Goal: Communication & Community: Answer question/provide support

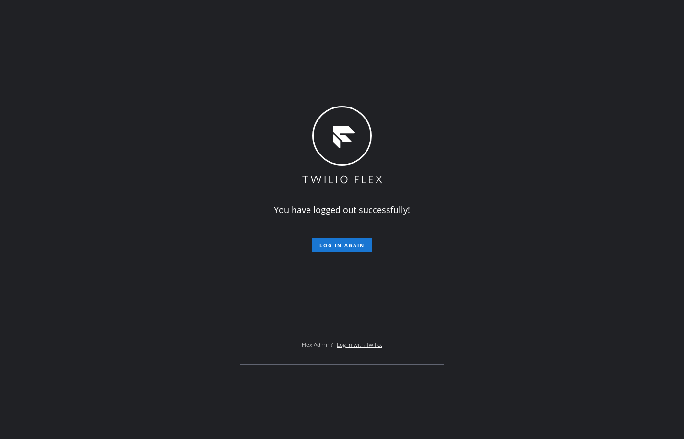
click at [91, 162] on div "You have logged out successfully! Log in again Flex Admin? Log in with Twilio." at bounding box center [342, 219] width 684 height 439
click at [350, 245] on span "Log in again" at bounding box center [341, 245] width 45 height 7
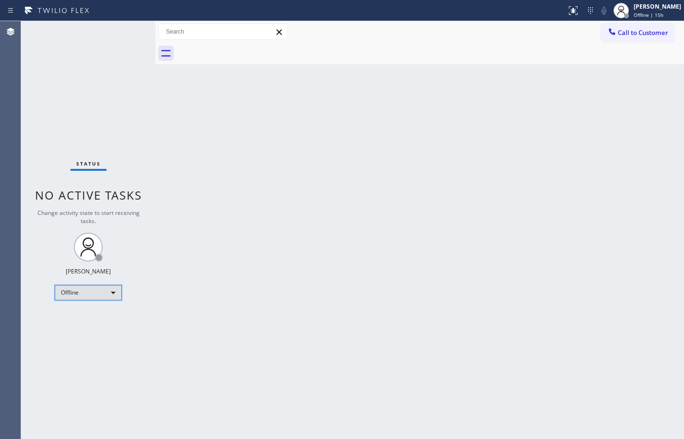
click at [77, 292] on div "Offline" at bounding box center [88, 292] width 67 height 15
click at [87, 319] on li "Available" at bounding box center [87, 318] width 65 height 12
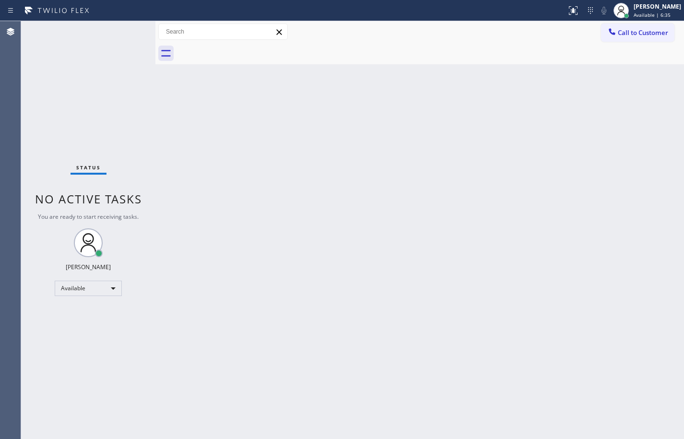
click at [643, 182] on div "Back to Dashboard Change Sender ID Customers Technicians Select a contact Outbo…" at bounding box center [419, 230] width 529 height 418
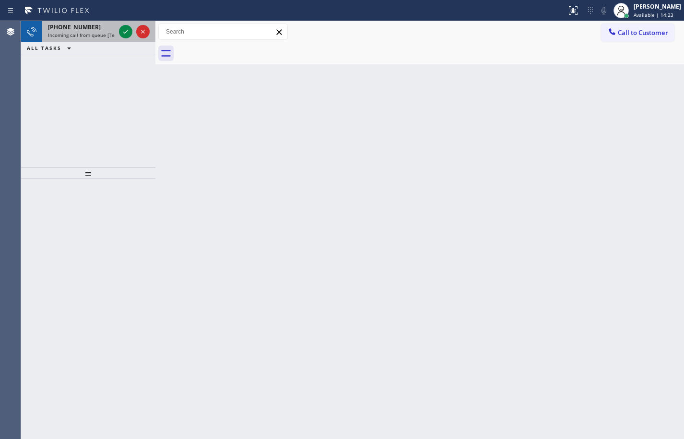
drag, startPoint x: 103, startPoint y: 33, endPoint x: 133, endPoint y: 33, distance: 29.7
click at [104, 32] on span "Incoming call from queue [Test] All" at bounding box center [88, 35] width 80 height 7
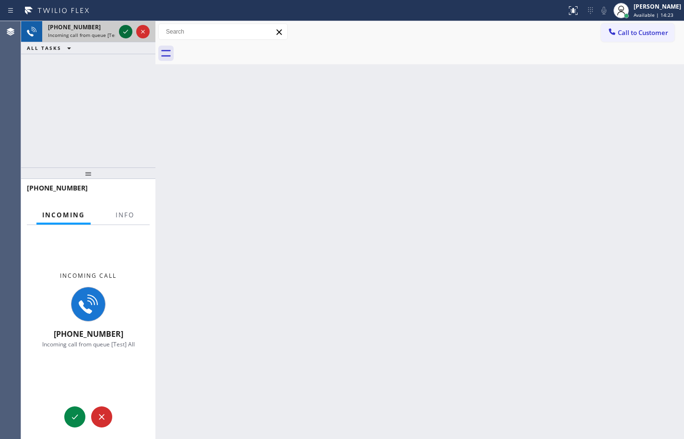
click at [125, 32] on icon at bounding box center [126, 32] width 12 height 12
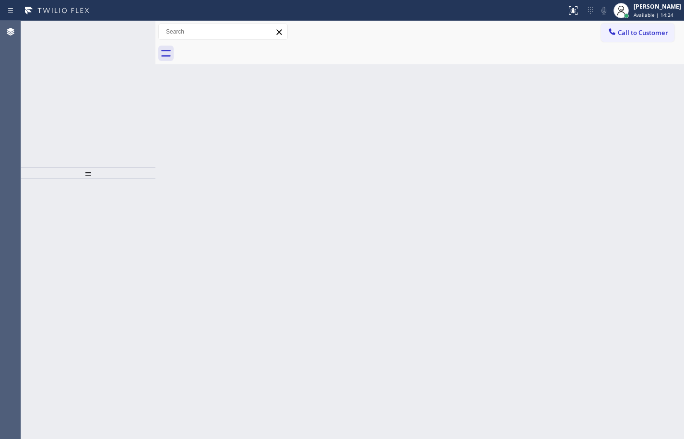
click at [128, 215] on div at bounding box center [88, 309] width 134 height 260
click at [119, 31] on div at bounding box center [125, 32] width 13 height 12
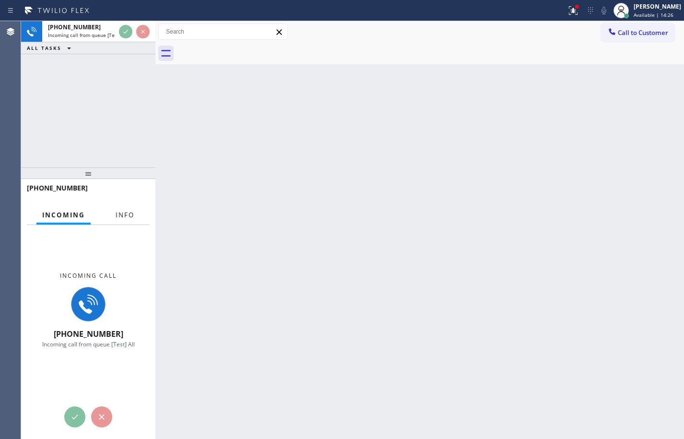
click at [130, 212] on span "Info" at bounding box center [125, 215] width 19 height 9
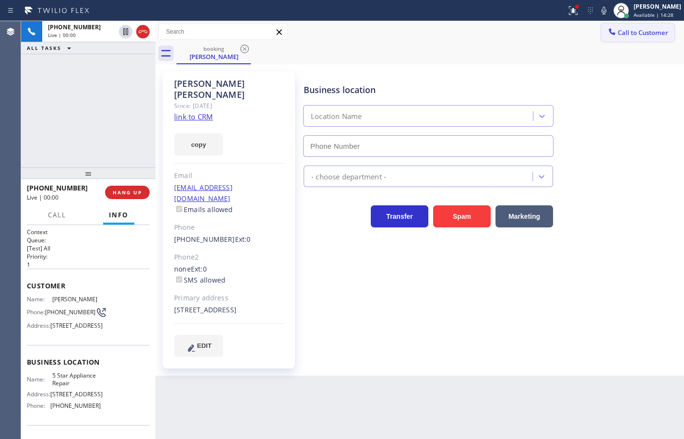
type input "[PHONE_NUMBER]"
click at [194, 112] on link "link to CRM" at bounding box center [193, 117] width 39 height 10
click at [207, 133] on button "copy" at bounding box center [198, 144] width 49 height 22
click at [76, 387] on span "5 Star Appliance Repair" at bounding box center [76, 379] width 48 height 15
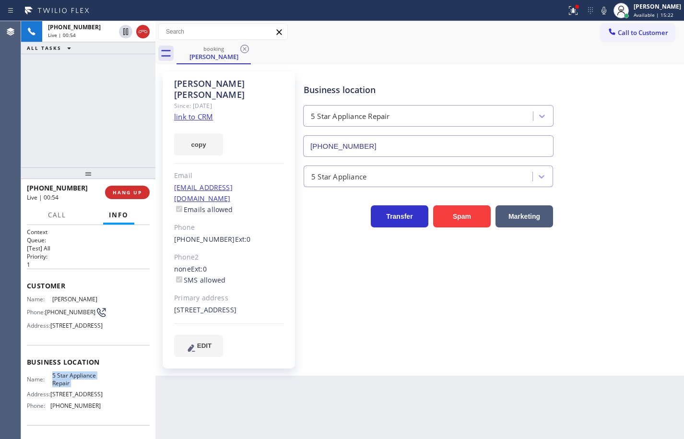
click at [76, 387] on span "5 Star Appliance Repair" at bounding box center [76, 379] width 48 height 15
copy span "5 Star Appliance Repair"
click at [81, 409] on span "[PHONE_NUMBER]" at bounding box center [75, 405] width 50 height 7
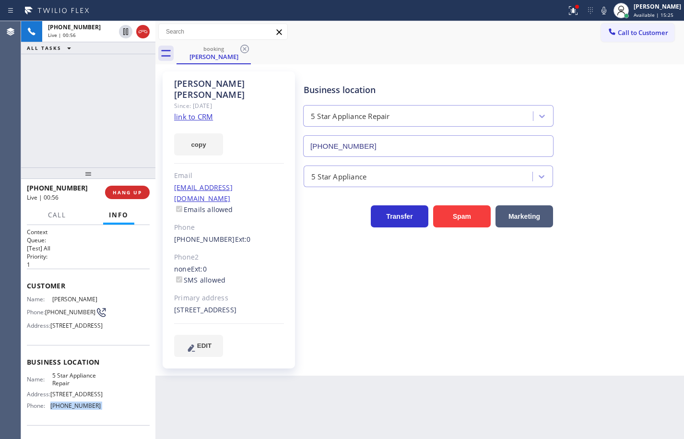
copy span "[PHONE_NUMBER]"
click at [66, 308] on span "[PHONE_NUMBER]" at bounding box center [70, 311] width 50 height 7
copy div "[PHONE_NUMBER]"
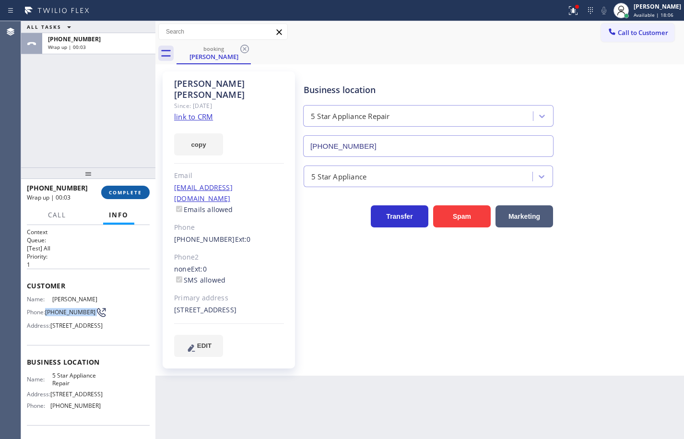
click at [111, 197] on button "COMPLETE" at bounding box center [125, 192] width 48 height 13
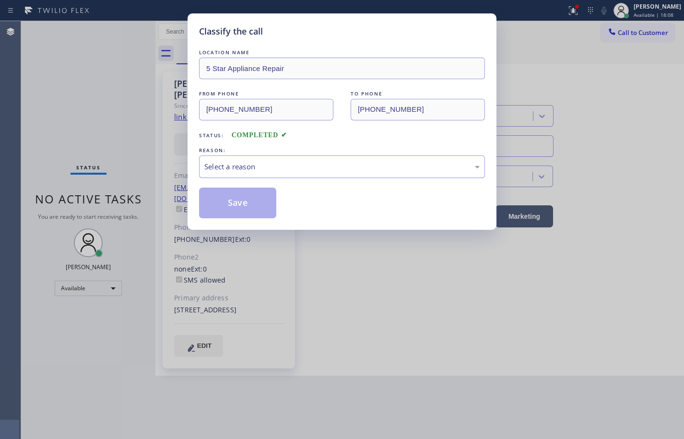
click at [256, 168] on div "Select a reason" at bounding box center [341, 166] width 275 height 11
drag, startPoint x: 255, startPoint y: 208, endPoint x: 317, endPoint y: 93, distance: 130.7
click at [255, 208] on button "Save" at bounding box center [237, 203] width 77 height 31
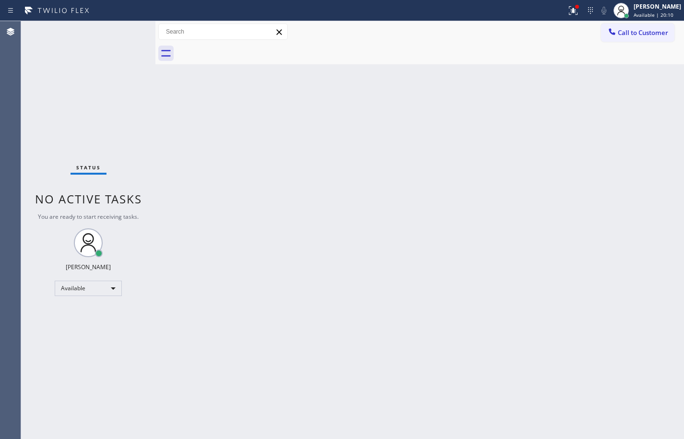
click at [665, 88] on div "Back to Dashboard Change Sender ID Customers Technicians Select a contact Outbo…" at bounding box center [419, 230] width 529 height 418
click at [633, 28] on span "Call to Customer" at bounding box center [643, 32] width 50 height 9
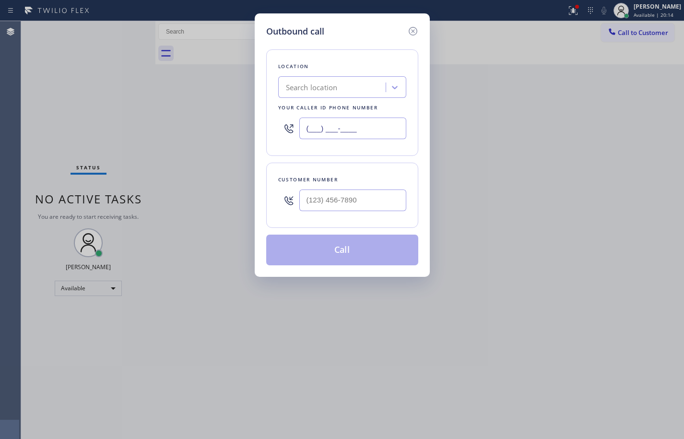
click at [355, 128] on input "(___) ___-____" at bounding box center [352, 129] width 107 height 22
paste input "855) 501-7800"
type input "[PHONE_NUMBER]"
click at [387, 206] on input "(___) ___-____" at bounding box center [352, 200] width 107 height 22
paste input "805) 798-2812"
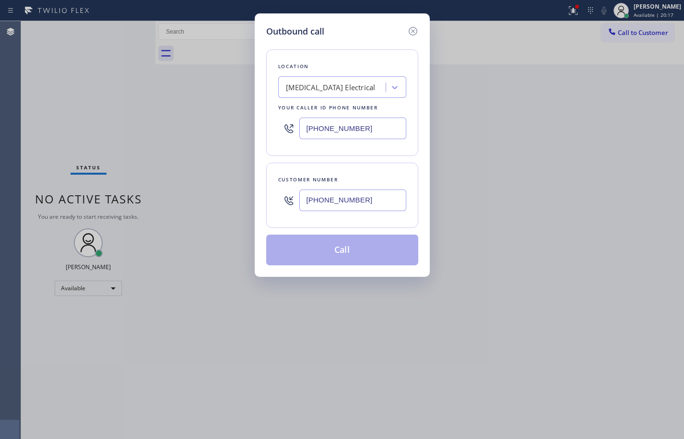
type input "[PHONE_NUMBER]"
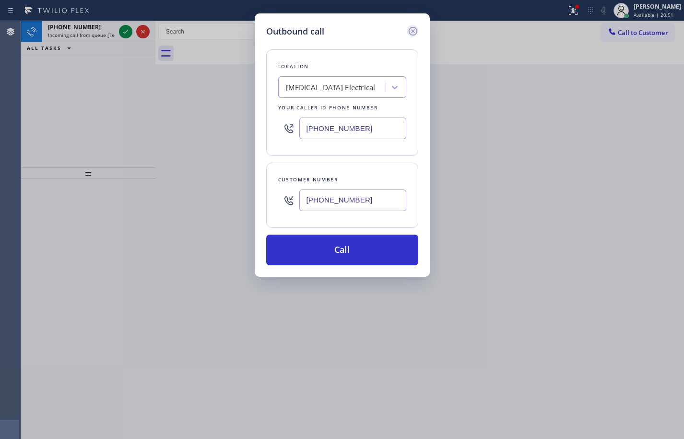
click at [415, 33] on icon at bounding box center [413, 31] width 12 height 12
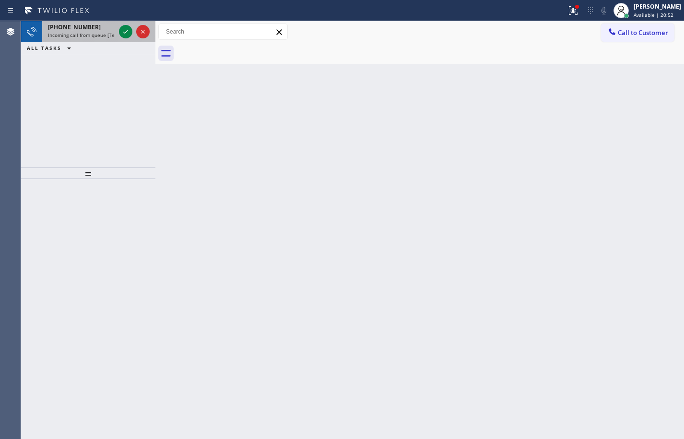
click at [90, 33] on span "Incoming call from queue [Test] All" at bounding box center [88, 35] width 80 height 7
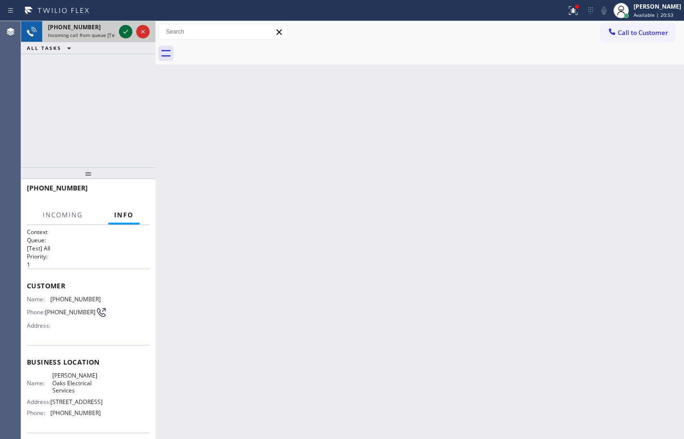
click at [120, 33] on icon at bounding box center [126, 32] width 12 height 12
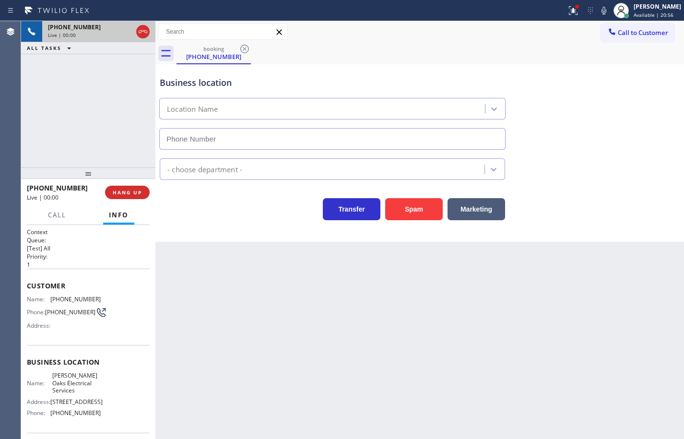
type input "[PHONE_NUMBER]"
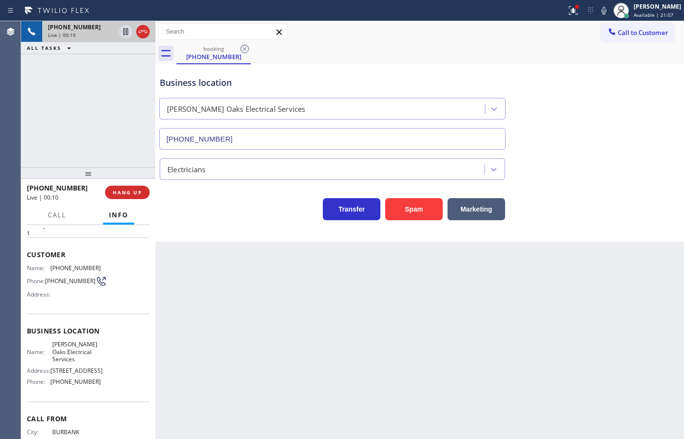
scroll to position [48, 0]
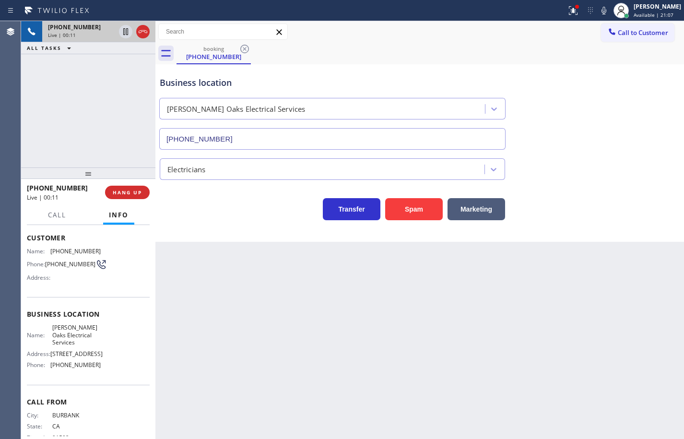
click at [95, 384] on div "Business location Name: [PERSON_NAME][GEOGRAPHIC_DATA] Electrical Services Addr…" at bounding box center [88, 340] width 123 height 87
click at [95, 372] on div "Name: [PERSON_NAME] Oaks Electrical Services Address: [STREET_ADDRESS] Phone: […" at bounding box center [64, 348] width 74 height 48
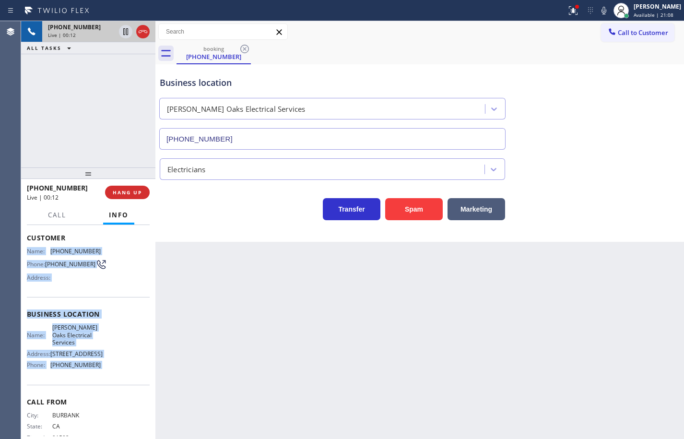
drag, startPoint x: 95, startPoint y: 381, endPoint x: 28, endPoint y: 245, distance: 152.3
click at [28, 245] on div "Context Queue: [Test] All Priority: 1 Customer Name: [PHONE_NUMBER] Phone: [PHO…" at bounding box center [88, 319] width 123 height 278
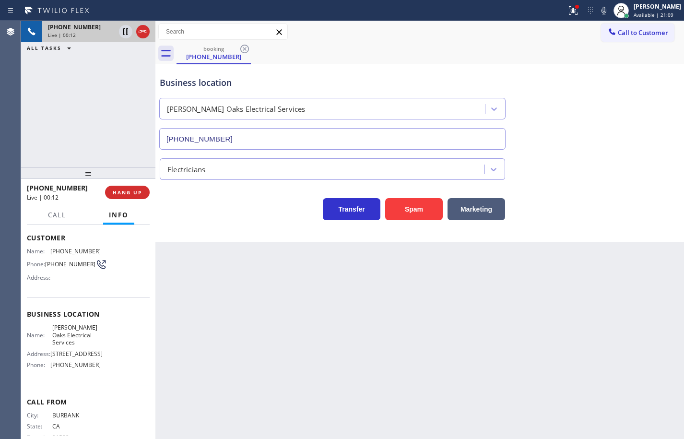
click at [28, 241] on span "Customer" at bounding box center [88, 237] width 123 height 9
click at [27, 237] on span "Customer" at bounding box center [88, 237] width 123 height 9
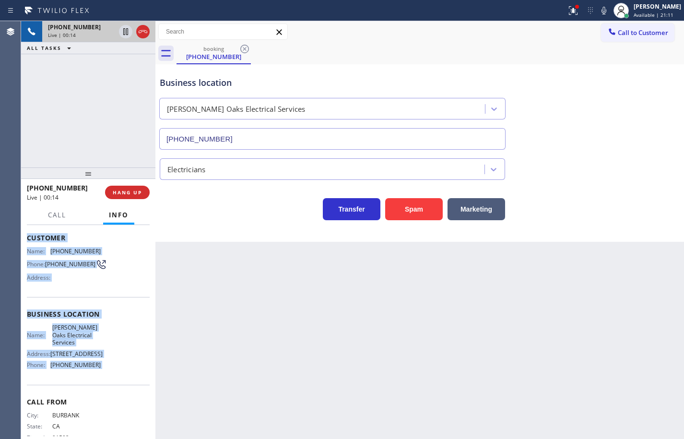
drag, startPoint x: 27, startPoint y: 237, endPoint x: 97, endPoint y: 374, distance: 153.4
click at [97, 374] on div "Context Queue: [Test] All Priority: 1 Customer Name: [PHONE_NUMBER] Phone: [PHO…" at bounding box center [88, 319] width 123 height 278
copy div "Customer Name: [PHONE_NUMBER] Phone: [PHONE_NUMBER] Address: Business location …"
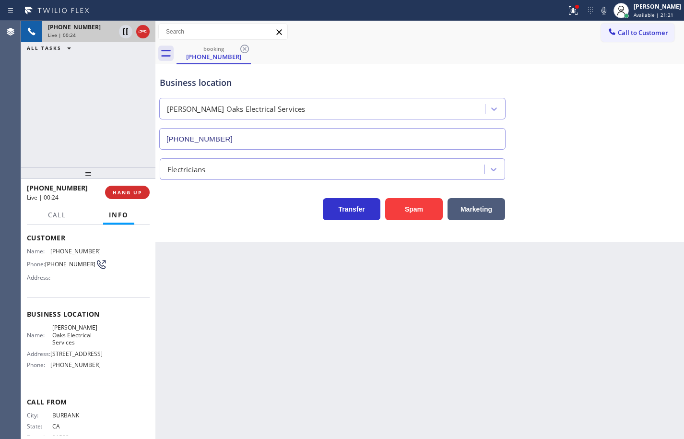
click at [257, 294] on div "Back to Dashboard Change Sender ID Customers Technicians Select a contact Outbo…" at bounding box center [419, 230] width 529 height 418
click at [123, 61] on icon at bounding box center [126, 65] width 12 height 12
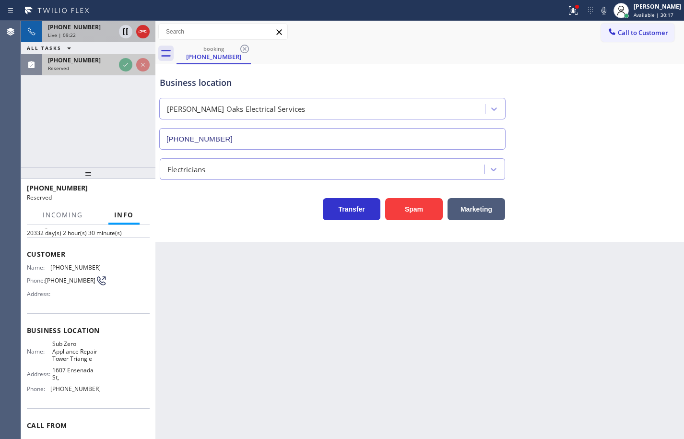
scroll to position [64, 0]
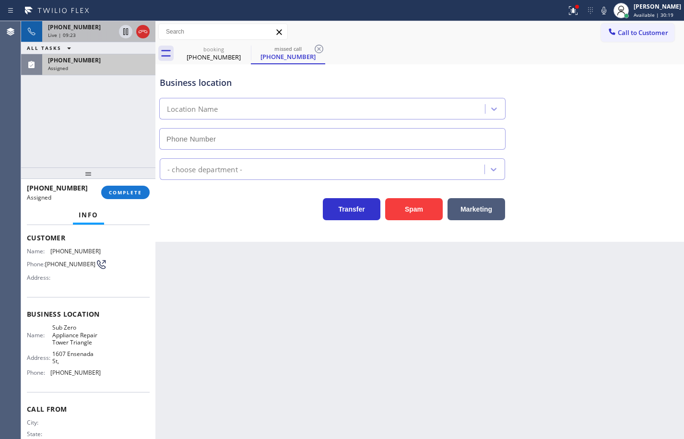
click at [108, 378] on div "Name: Sub Zero Appliance Repair Tower Triangle Address: [GEOGRAPHIC_DATA] Phone…" at bounding box center [88, 352] width 123 height 56
type input "[PHONE_NUMBER]"
click at [108, 378] on div "Name: Sub Zero Appliance Repair Tower Triangle Address: [GEOGRAPHIC_DATA] Phone…" at bounding box center [88, 352] width 123 height 56
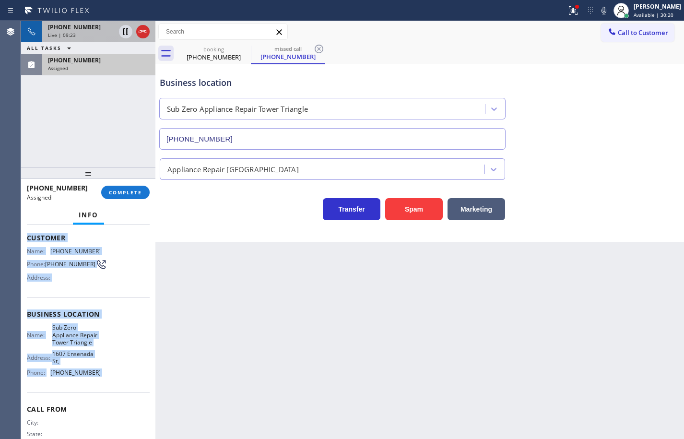
drag, startPoint x: 108, startPoint y: 378, endPoint x: 37, endPoint y: 242, distance: 154.3
click at [37, 242] on div "Context Queue: Appliance Repair High End Priority: 0 Task Age: [DEMOGRAPHIC_DAT…" at bounding box center [88, 314] width 123 height 301
copy div "Customer Name: [PHONE_NUMBER] Phone: [PHONE_NUMBER] Address: Business location …"
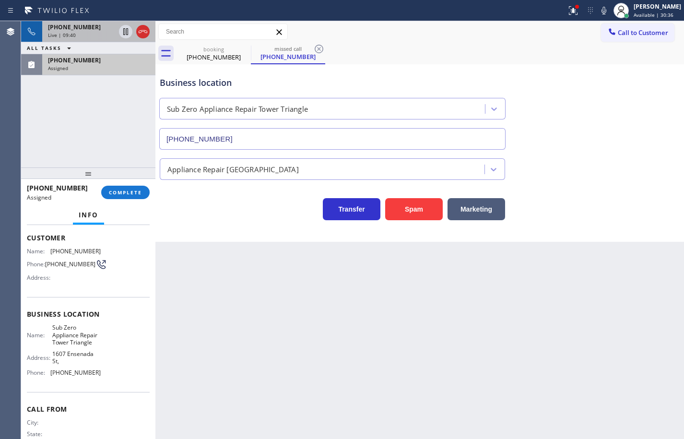
click at [225, 308] on div "Back to Dashboard Change Sender ID Customers Technicians Select a contact Outbo…" at bounding box center [419, 230] width 529 height 418
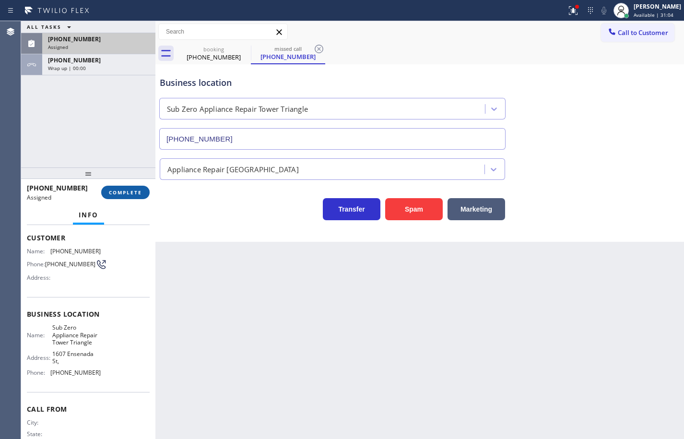
click at [136, 193] on span "COMPLETE" at bounding box center [125, 192] width 33 height 7
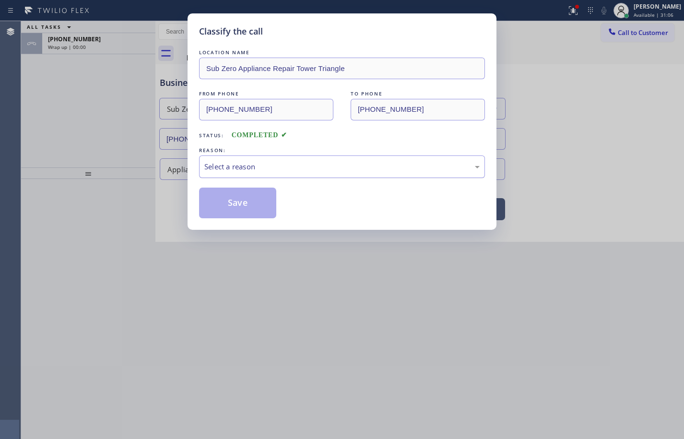
click at [262, 162] on div "Select a reason" at bounding box center [341, 166] width 275 height 11
click at [251, 209] on button "Save" at bounding box center [237, 203] width 77 height 31
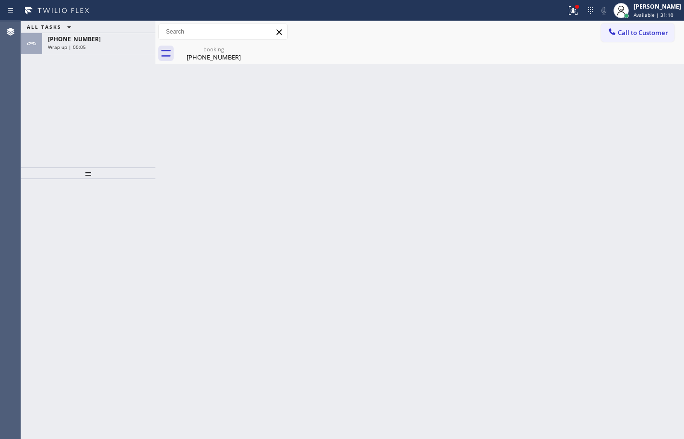
click at [114, 45] on div "Wrap up | 00:05" at bounding box center [99, 47] width 102 height 7
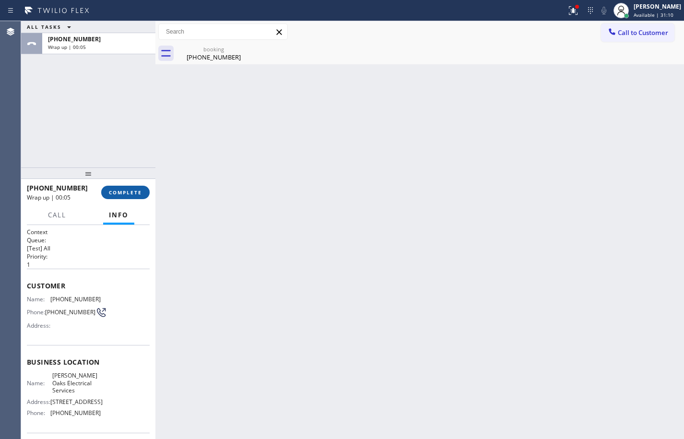
click at [124, 189] on span "COMPLETE" at bounding box center [125, 192] width 33 height 7
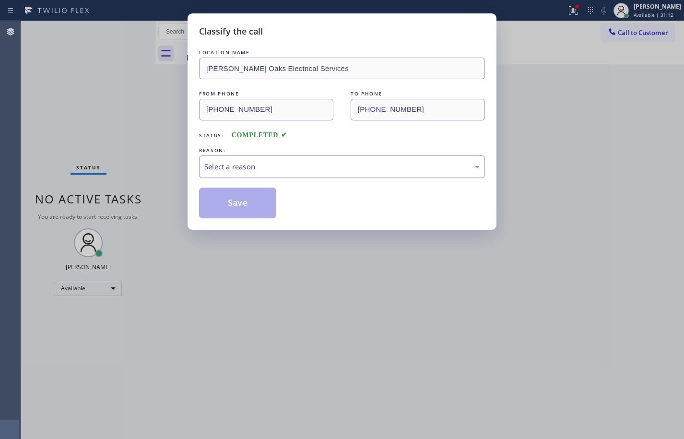
click at [262, 167] on div "Select a reason" at bounding box center [341, 166] width 275 height 11
click at [254, 213] on button "Save" at bounding box center [237, 203] width 77 height 31
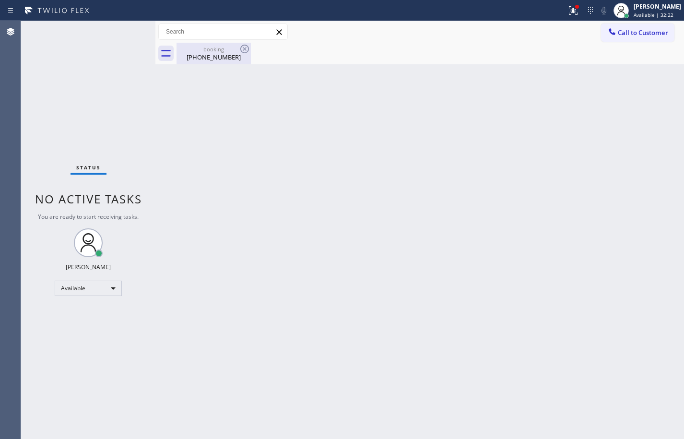
click at [201, 54] on div "[PHONE_NUMBER]" at bounding box center [213, 57] width 72 height 9
click at [662, 31] on span "Call to Customer" at bounding box center [643, 32] width 50 height 9
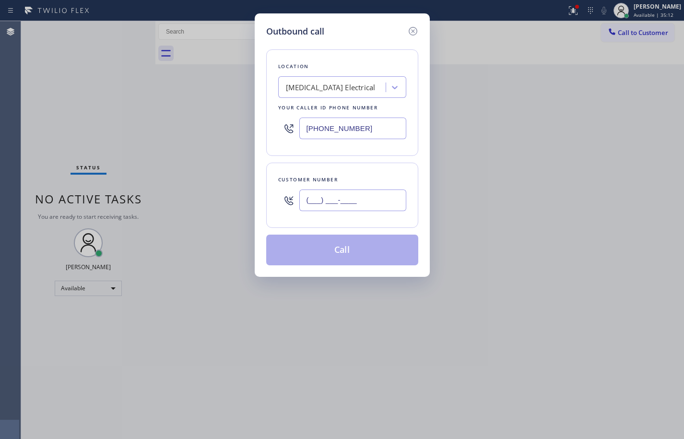
drag, startPoint x: 373, startPoint y: 199, endPoint x: 381, endPoint y: 198, distance: 7.7
click at [373, 199] on input "(___) ___-____" at bounding box center [352, 200] width 107 height 22
paste input "805) 798-2812"
type input "[PHONE_NUMBER]"
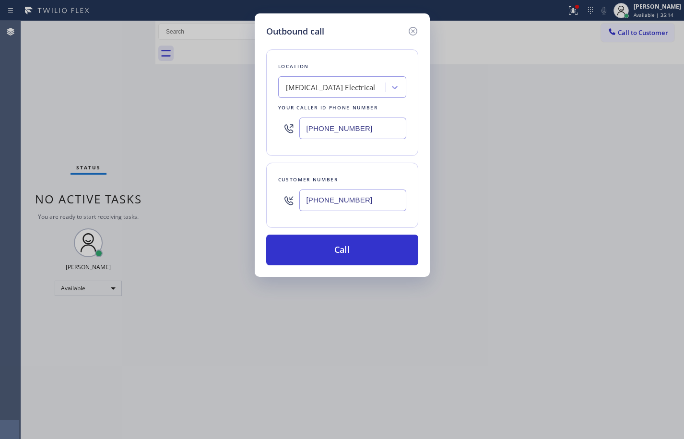
click at [354, 126] on input "[PHONE_NUMBER]" at bounding box center [352, 129] width 107 height 22
paste input "text"
type input "[PHONE_NUMBER]"
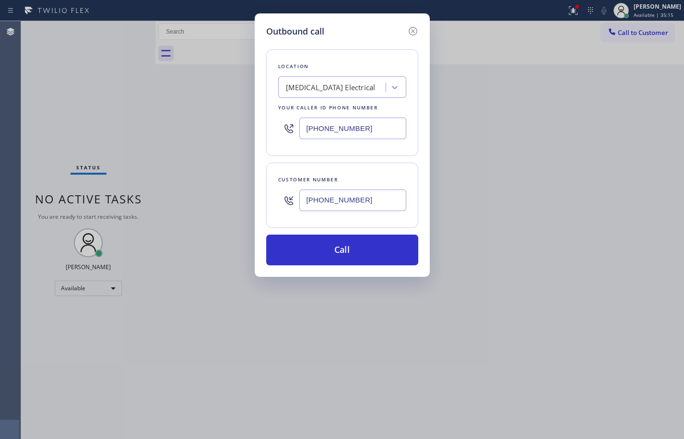
click at [378, 155] on div "Location [MEDICAL_DATA] Electrical Your caller id phone number [PHONE_NUMBER]" at bounding box center [342, 102] width 152 height 106
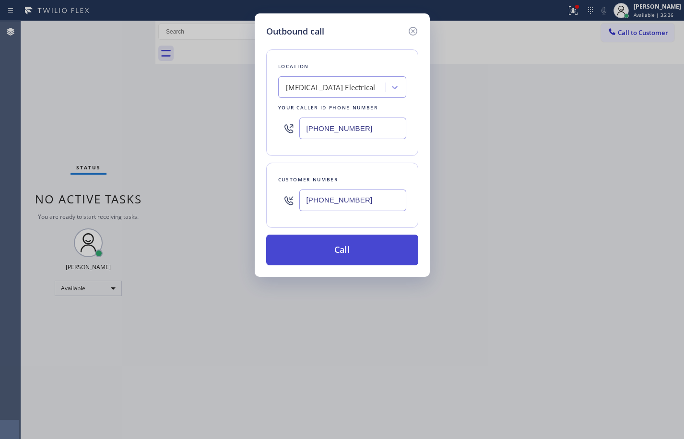
click at [373, 246] on button "Call" at bounding box center [342, 250] width 152 height 31
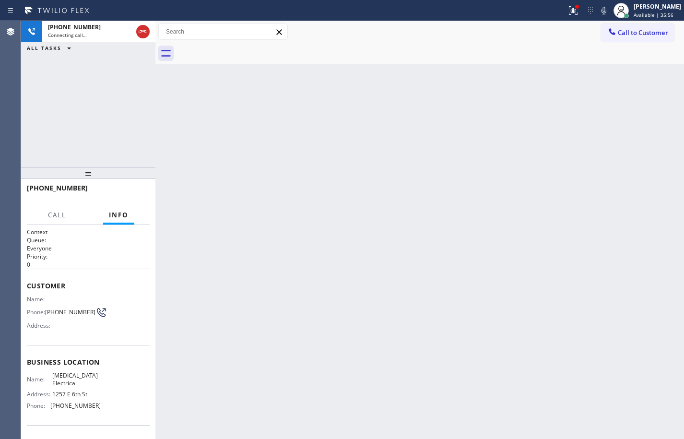
drag, startPoint x: 95, startPoint y: 97, endPoint x: 111, endPoint y: 72, distance: 29.3
click at [95, 97] on div "[PHONE_NUMBER] Connecting call… ALL TASKS ALL TASKS ACTIVE TASKS TASKS IN WRAP …" at bounding box center [88, 94] width 134 height 146
click at [141, 30] on icon at bounding box center [143, 31] width 9 height 3
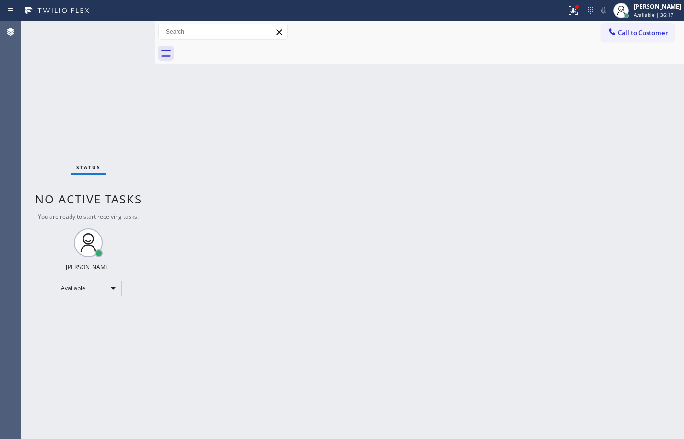
click at [660, 279] on div "Back to Dashboard Change Sender ID Customers Technicians Select a contact Outbo…" at bounding box center [419, 230] width 529 height 418
drag, startPoint x: 455, startPoint y: 106, endPoint x: 527, endPoint y: 96, distance: 72.1
click at [455, 106] on div "Back to Dashboard Change Sender ID Customers Technicians Select a contact Outbo…" at bounding box center [419, 230] width 529 height 418
click at [609, 31] on icon at bounding box center [612, 32] width 10 height 10
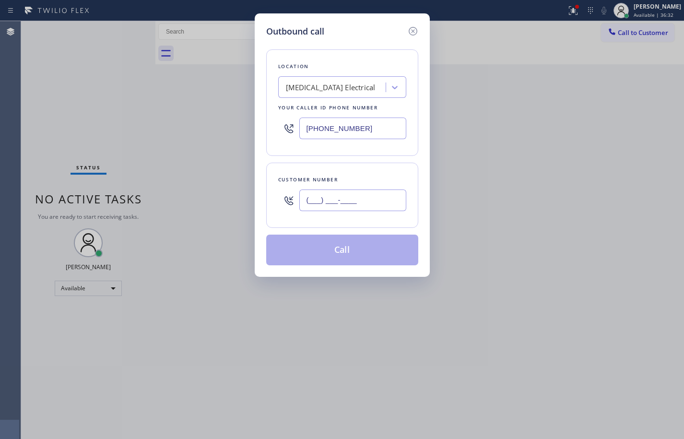
click at [386, 203] on input "(___) ___-____" at bounding box center [352, 200] width 107 height 22
paste input "308) 249-6571"
type input "[PHONE_NUMBER]"
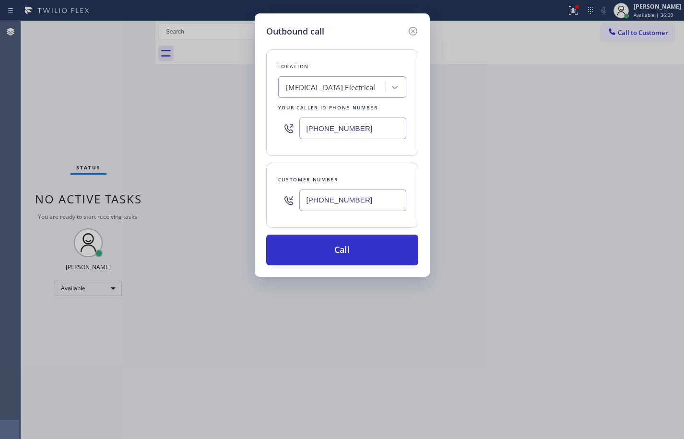
click at [348, 133] on input "[PHONE_NUMBER]" at bounding box center [352, 129] width 107 height 22
paste input "720) 597-8984"
type input "[PHONE_NUMBER]"
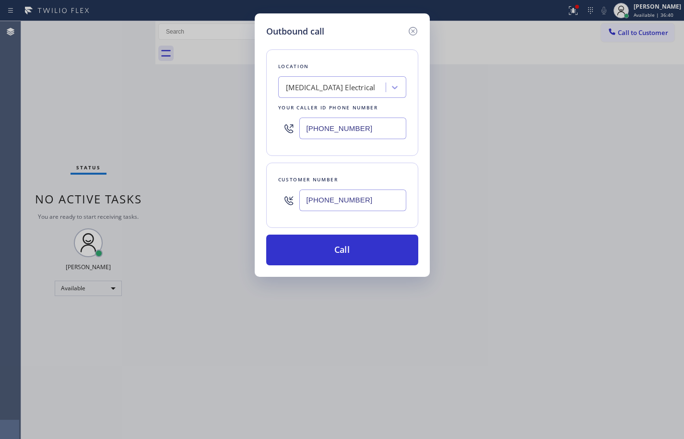
click at [365, 154] on div "Location [MEDICAL_DATA] Electrical Your caller id phone number [PHONE_NUMBER]" at bounding box center [342, 102] width 152 height 106
click at [417, 31] on icon at bounding box center [413, 31] width 12 height 12
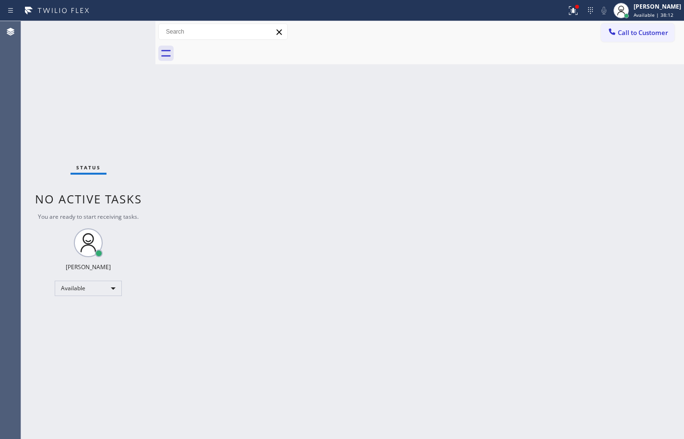
click at [654, 156] on div "Back to Dashboard Change Sender ID Customers Technicians Select a contact Outbo…" at bounding box center [419, 230] width 529 height 418
click at [642, 184] on div "Back to Dashboard Change Sender ID Customers Technicians Select a contact Outbo…" at bounding box center [419, 230] width 529 height 418
click at [645, 169] on div "Back to Dashboard Change Sender ID Customers Technicians Select a contact Outbo…" at bounding box center [419, 230] width 529 height 418
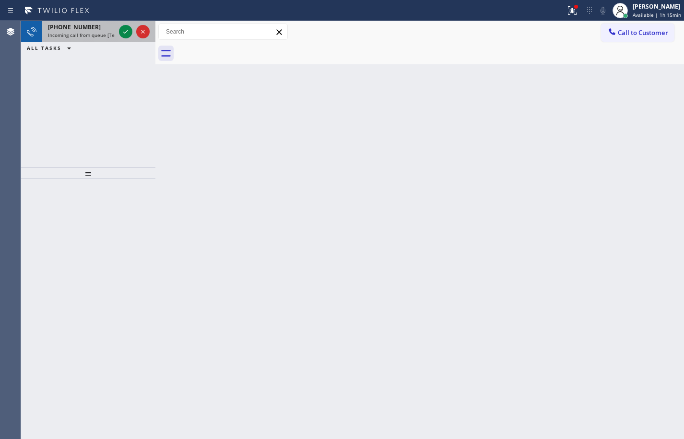
click at [69, 33] on span "Incoming call from queue [Test] All" at bounding box center [88, 35] width 80 height 7
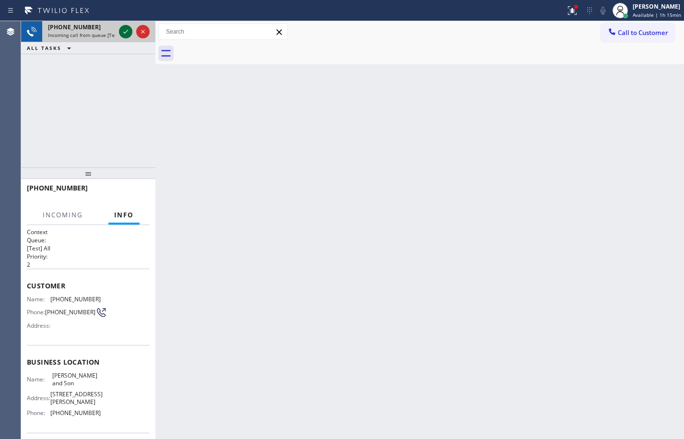
click at [125, 33] on icon at bounding box center [125, 32] width 5 height 4
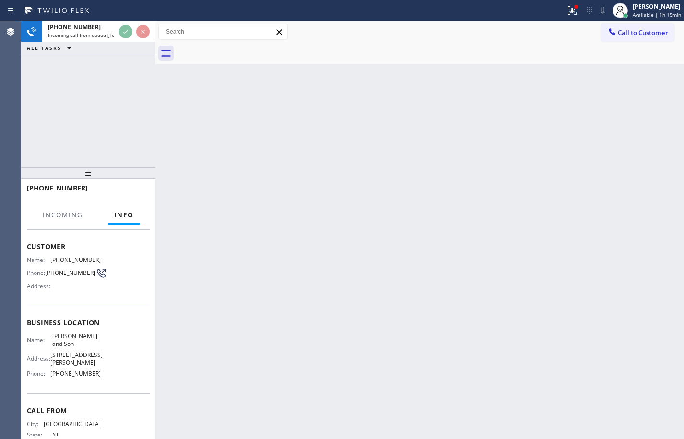
scroll to position [87, 0]
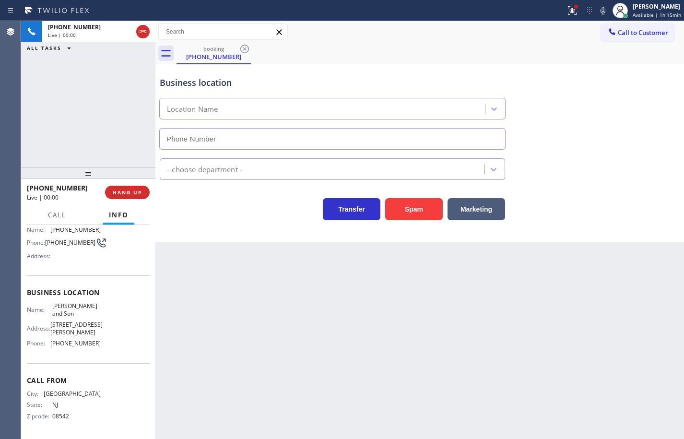
type input "[PHONE_NUMBER]"
click at [70, 302] on span "[PERSON_NAME] and Son" at bounding box center [76, 309] width 48 height 15
copy span "[PERSON_NAME] and Son"
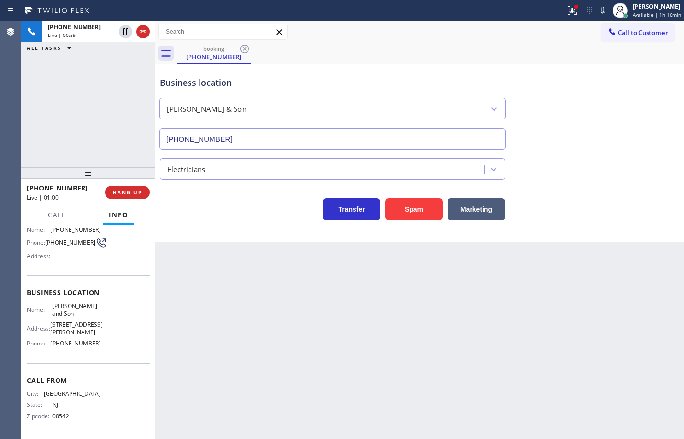
click at [68, 324] on span "[STREET_ADDRESS][PERSON_NAME]" at bounding box center [76, 328] width 52 height 15
click at [73, 342] on span "[PHONE_NUMBER]" at bounding box center [75, 343] width 50 height 7
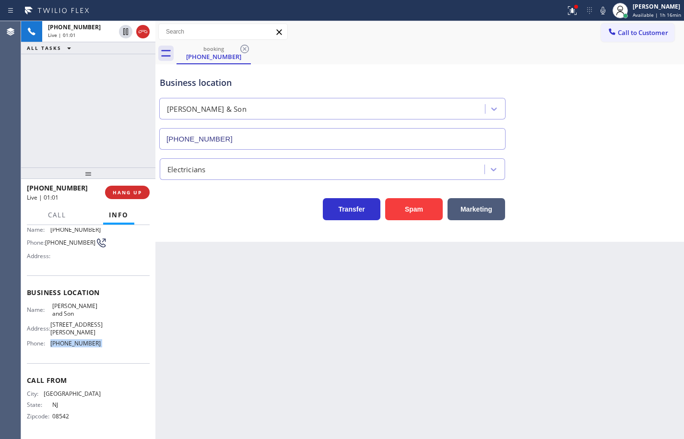
click at [73, 342] on span "[PHONE_NUMBER]" at bounding box center [75, 343] width 50 height 7
copy span "[PHONE_NUMBER]"
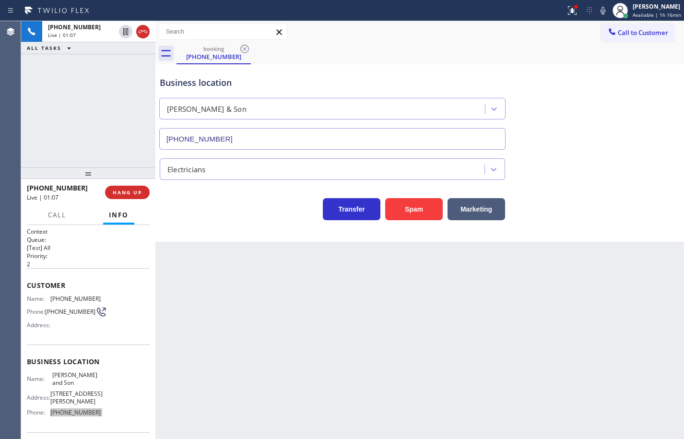
scroll to position [0, 0]
click at [82, 299] on span "[PHONE_NUMBER]" at bounding box center [75, 298] width 50 height 7
copy span "[PHONE_NUMBER]"
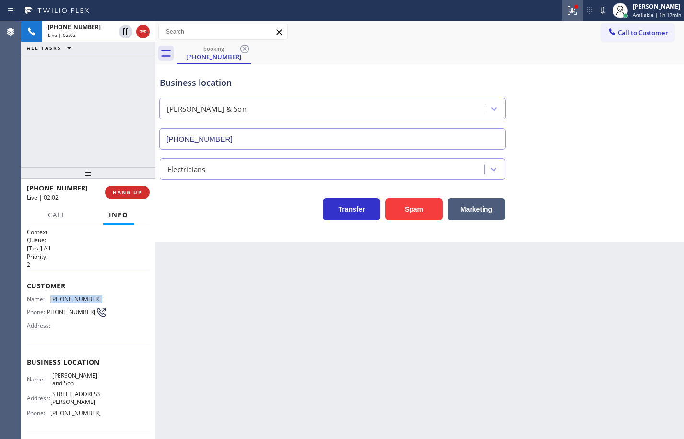
click at [567, 10] on icon at bounding box center [573, 11] width 12 height 12
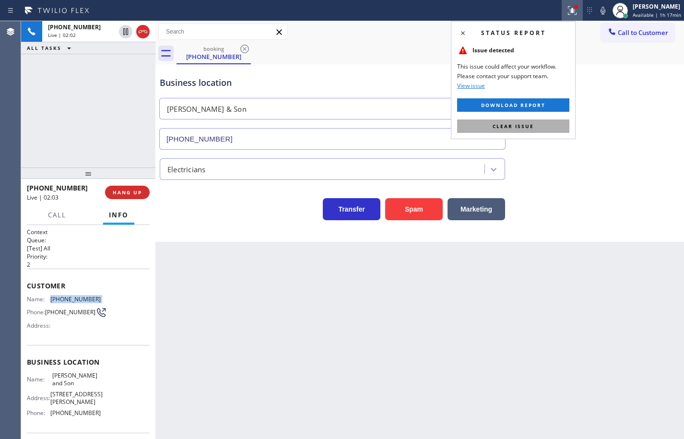
click at [555, 121] on button "Clear issue" at bounding box center [513, 125] width 112 height 13
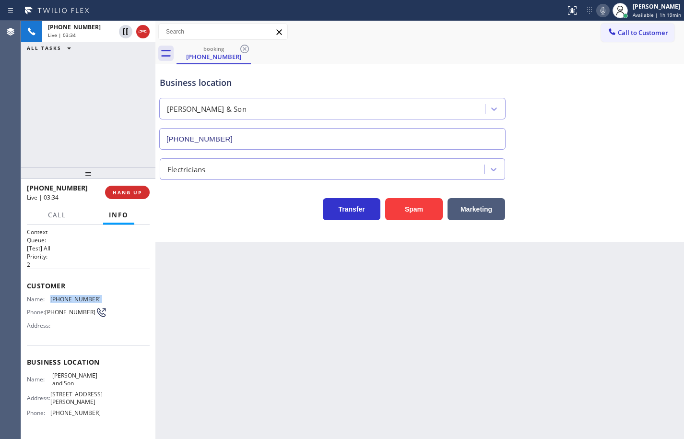
click at [597, 9] on icon at bounding box center [603, 11] width 12 height 12
click at [127, 32] on icon at bounding box center [125, 31] width 5 height 7
click at [122, 33] on icon at bounding box center [126, 32] width 12 height 12
click at [597, 15] on icon at bounding box center [603, 11] width 12 height 12
click at [599, 13] on icon at bounding box center [603, 11] width 12 height 12
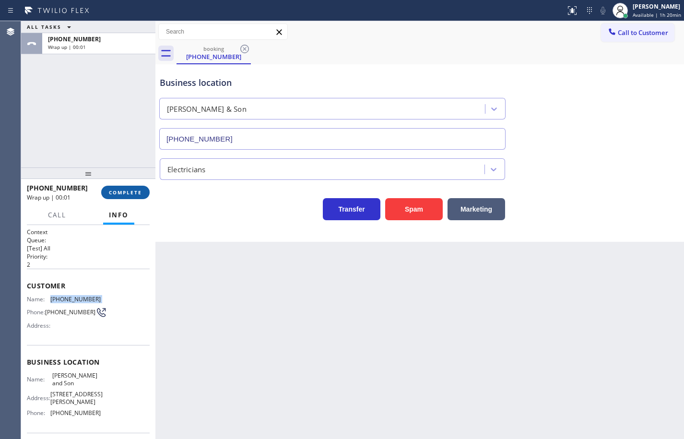
click at [133, 192] on span "COMPLETE" at bounding box center [125, 192] width 33 height 7
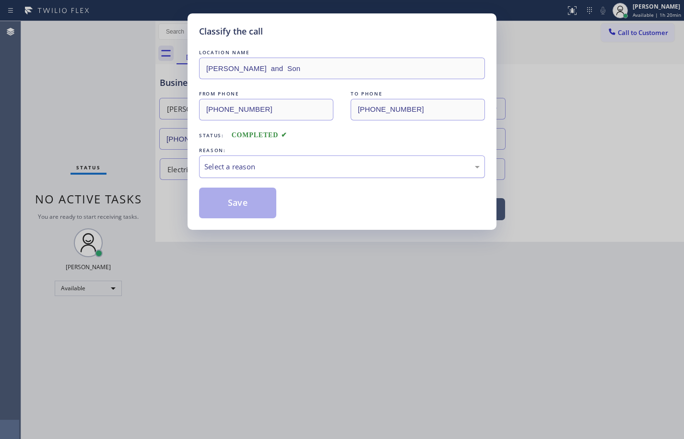
click at [250, 164] on div "Select a reason" at bounding box center [341, 166] width 275 height 11
click at [251, 209] on button "Save" at bounding box center [237, 203] width 77 height 31
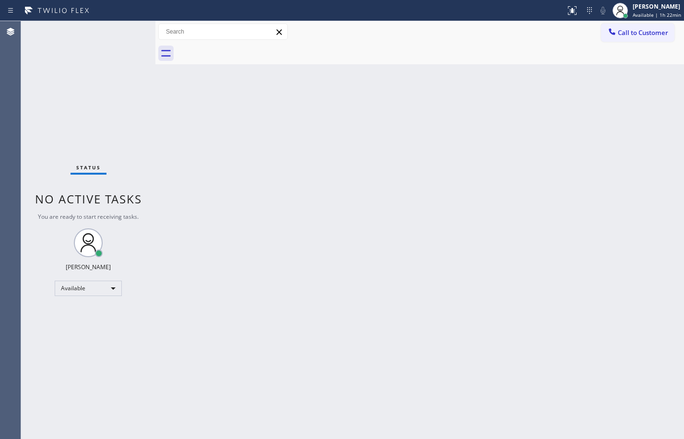
click at [428, 154] on div "Back to Dashboard Change Sender ID Customers Technicians Select a contact Outbo…" at bounding box center [419, 230] width 529 height 418
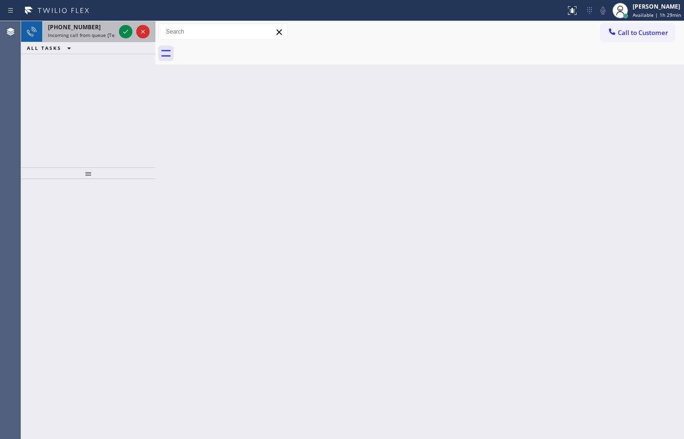
click at [82, 31] on div "[PHONE_NUMBER] Incoming call from queue [Test] All" at bounding box center [79, 31] width 75 height 21
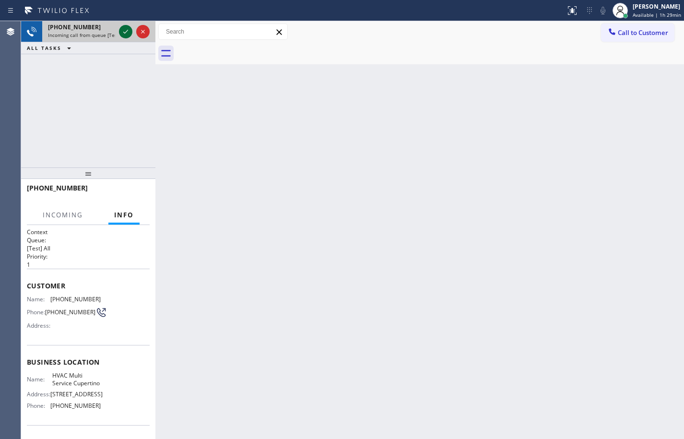
click at [125, 32] on icon at bounding box center [126, 32] width 12 height 12
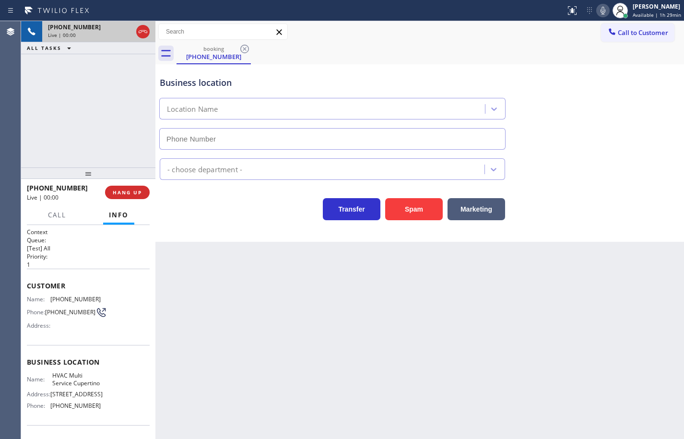
type input "[PHONE_NUMBER]"
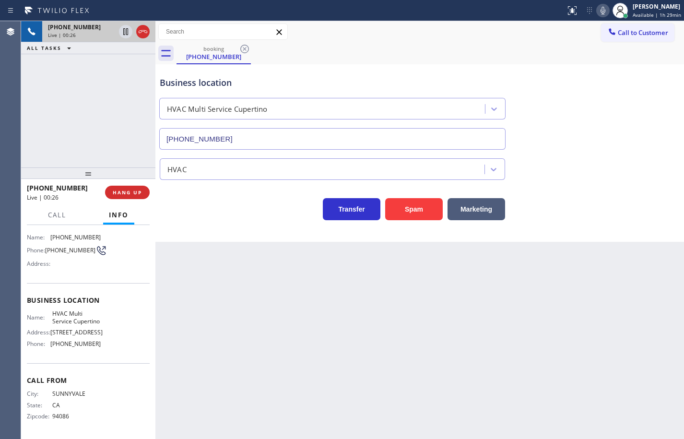
click at [61, 310] on span "HVAC Multi Service Cupertino" at bounding box center [76, 317] width 48 height 15
copy span "HVAC Multi Service Cupertino"
click at [79, 341] on span "[PHONE_NUMBER]" at bounding box center [75, 343] width 50 height 7
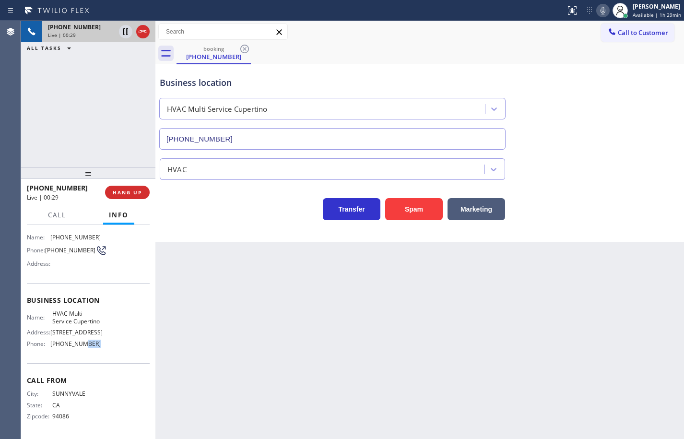
click at [79, 341] on span "[PHONE_NUMBER]" at bounding box center [75, 343] width 50 height 7
copy span "[PHONE_NUMBER]"
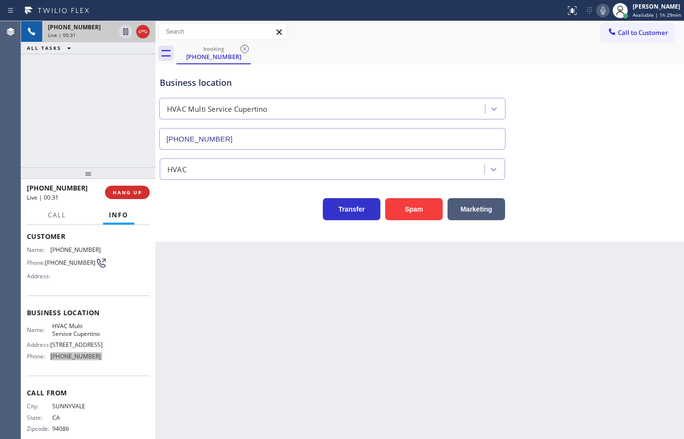
scroll to position [0, 0]
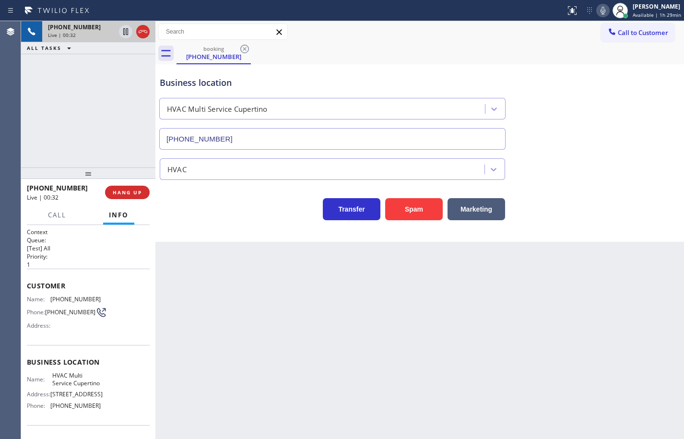
click at [71, 299] on span "[PHONE_NUMBER]" at bounding box center [75, 298] width 50 height 7
click at [598, 8] on icon at bounding box center [603, 11] width 12 height 12
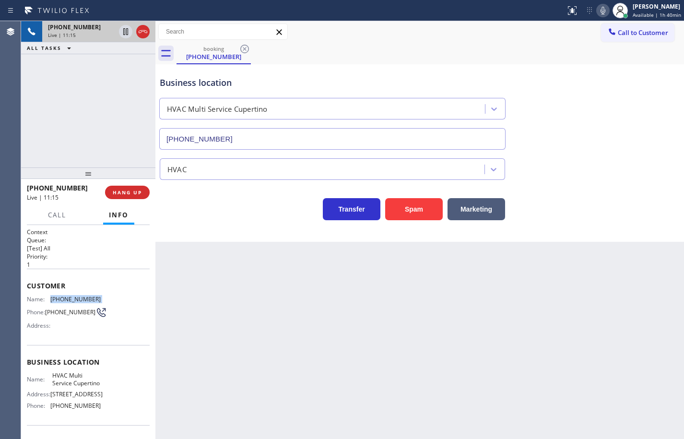
click at [601, 8] on icon at bounding box center [603, 11] width 5 height 8
click at [143, 33] on icon at bounding box center [143, 32] width 12 height 12
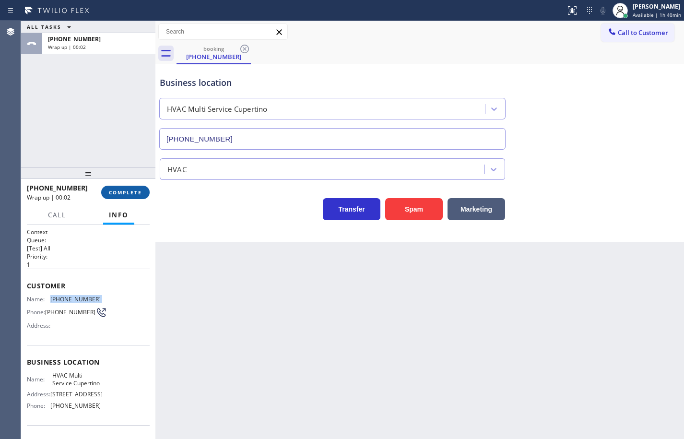
click at [132, 191] on span "COMPLETE" at bounding box center [125, 192] width 33 height 7
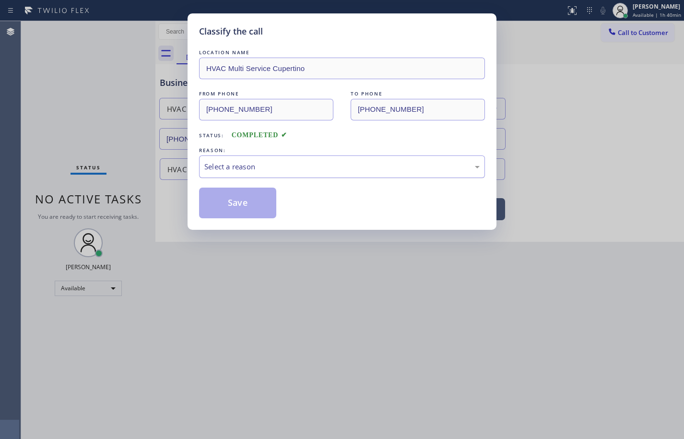
click at [253, 165] on div "Select a reason" at bounding box center [341, 166] width 275 height 11
click at [260, 207] on button "Save" at bounding box center [237, 203] width 77 height 31
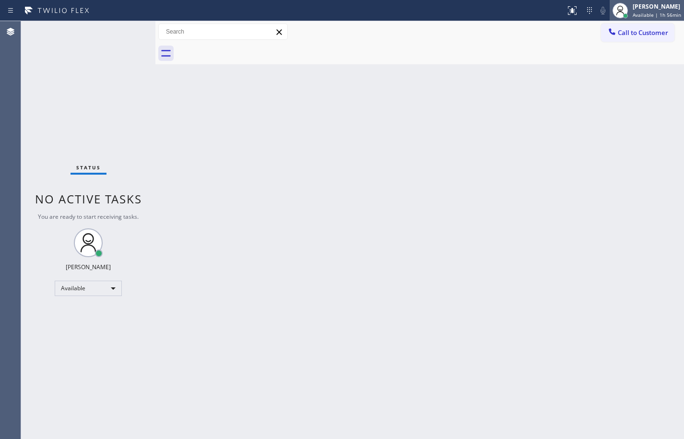
click at [664, 9] on div "[PERSON_NAME]" at bounding box center [657, 6] width 48 height 8
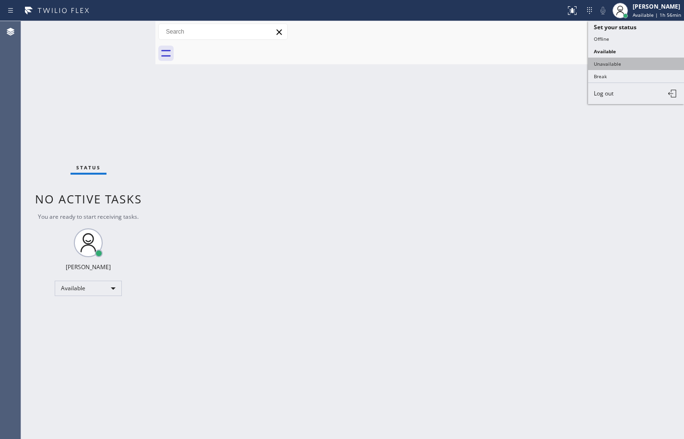
click at [651, 66] on button "Unavailable" at bounding box center [636, 64] width 96 height 12
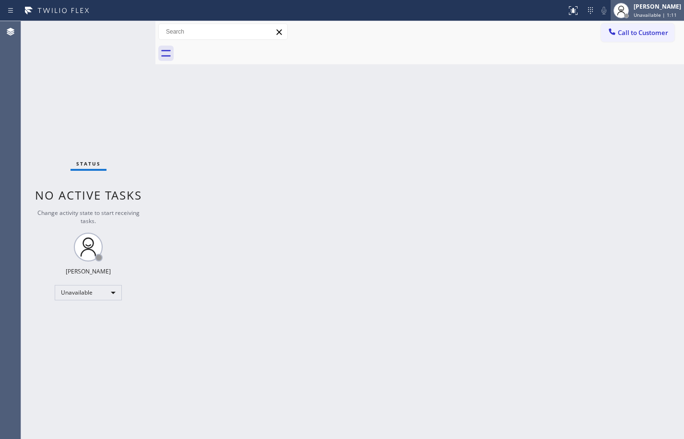
click at [684, 8] on div "[PERSON_NAME] Unavailable | 1:11" at bounding box center [658, 10] width 52 height 17
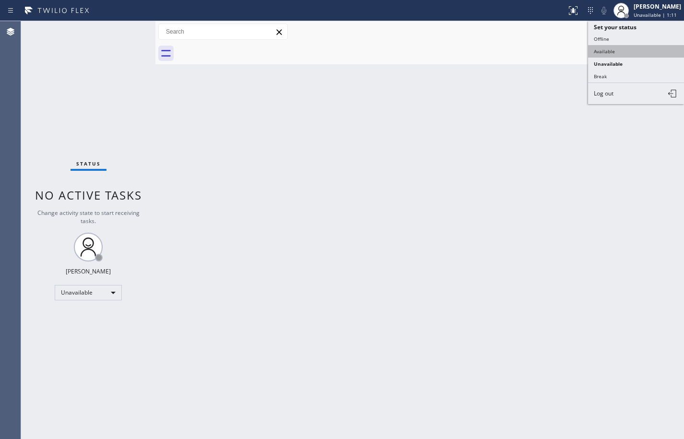
click at [640, 47] on button "Available" at bounding box center [636, 51] width 96 height 12
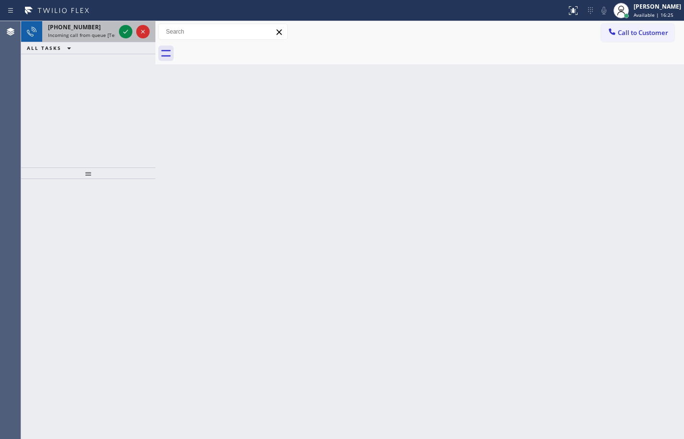
click at [102, 35] on span "Incoming call from queue [Test] All" at bounding box center [88, 35] width 80 height 7
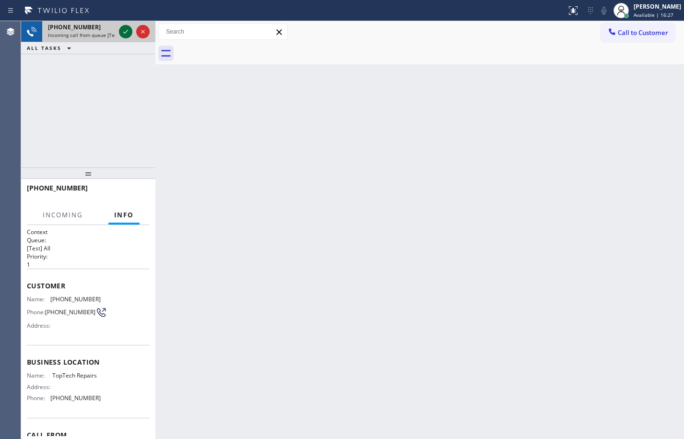
click at [122, 31] on icon at bounding box center [126, 32] width 12 height 12
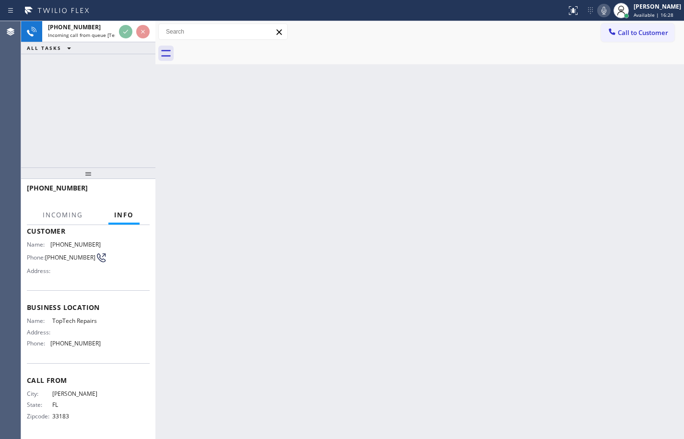
scroll to position [58, 0]
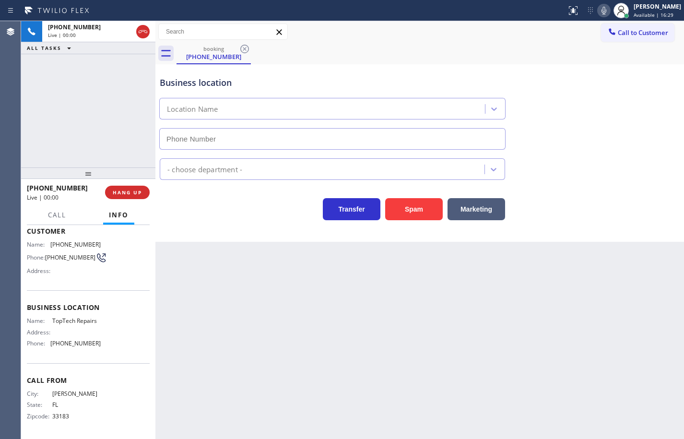
type input "[PHONE_NUMBER]"
click at [83, 319] on span "TopTech Repairs" at bounding box center [76, 320] width 48 height 7
click at [79, 344] on span "[PHONE_NUMBER]" at bounding box center [75, 343] width 50 height 7
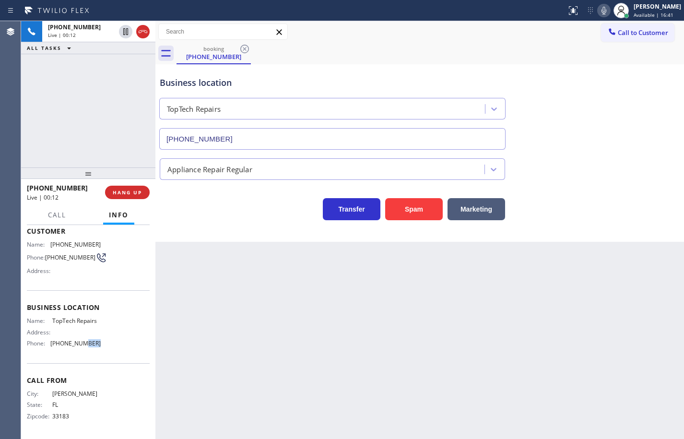
click at [79, 344] on span "[PHONE_NUMBER]" at bounding box center [75, 343] width 50 height 7
click at [84, 241] on span "[PHONE_NUMBER]" at bounding box center [75, 244] width 50 height 7
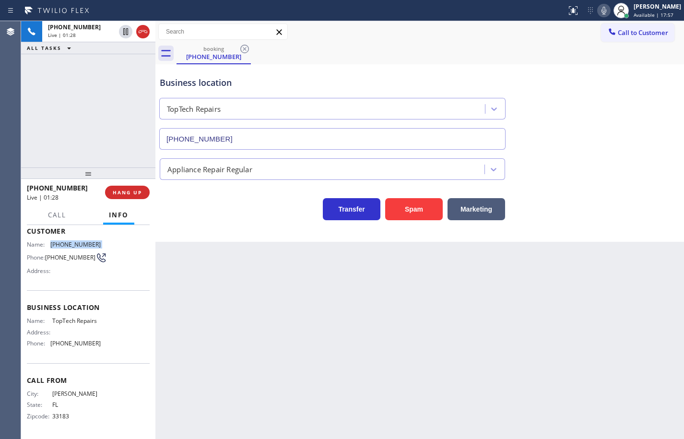
click at [598, 9] on icon at bounding box center [604, 11] width 12 height 12
click at [598, 15] on icon at bounding box center [604, 11] width 12 height 12
click at [602, 11] on icon at bounding box center [604, 11] width 5 height 8
click at [602, 10] on icon at bounding box center [604, 11] width 5 height 8
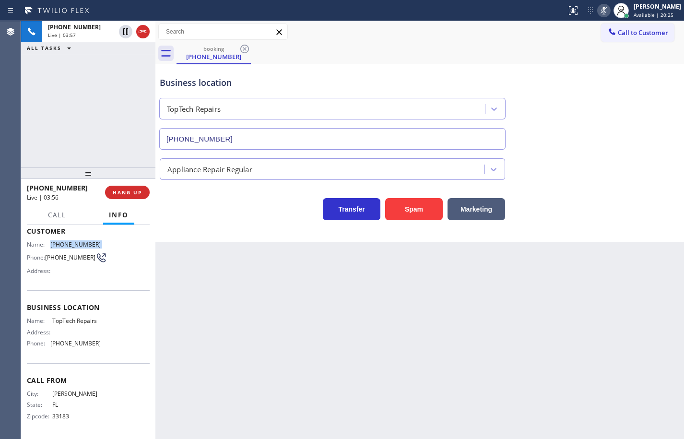
click at [602, 10] on icon at bounding box center [604, 11] width 5 height 8
click at [600, 15] on icon at bounding box center [604, 11] width 12 height 12
click at [598, 12] on icon at bounding box center [604, 11] width 12 height 12
click at [122, 191] on span "HANG UP" at bounding box center [127, 192] width 29 height 7
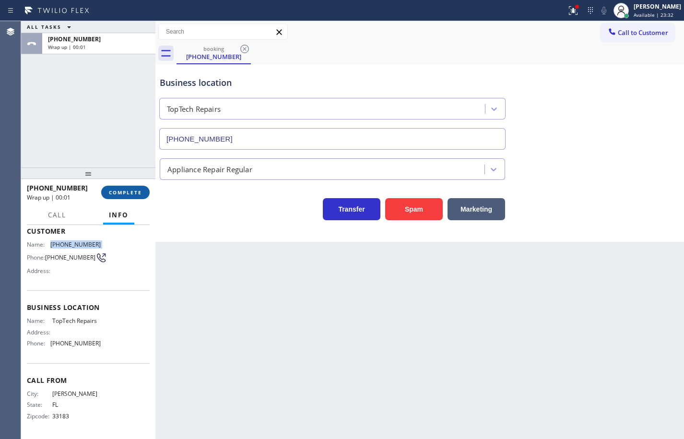
click at [122, 191] on span "COMPLETE" at bounding box center [125, 192] width 33 height 7
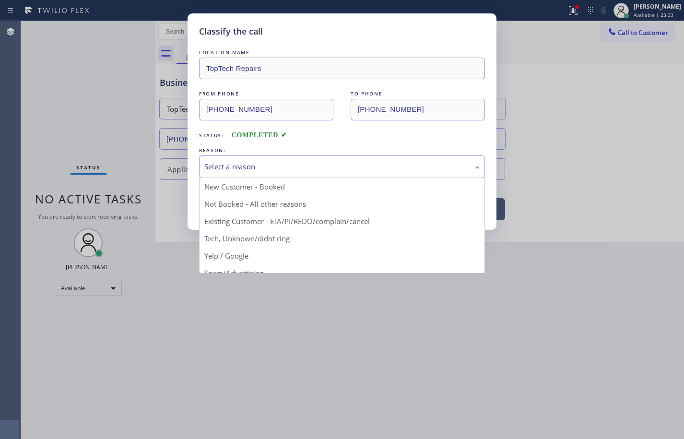
click at [248, 169] on div "Select a reason" at bounding box center [341, 166] width 275 height 11
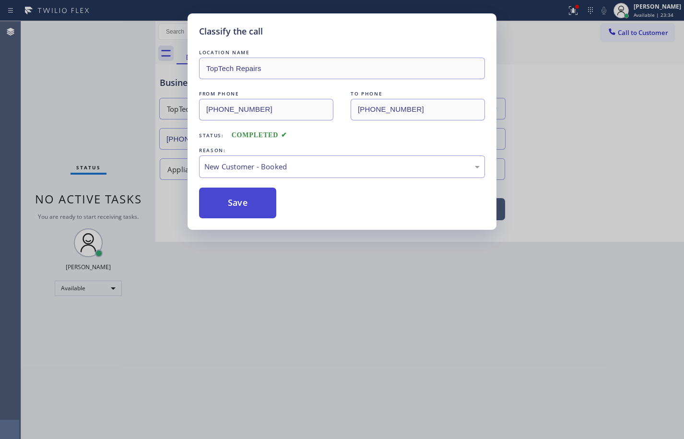
click at [255, 198] on button "Save" at bounding box center [237, 203] width 77 height 31
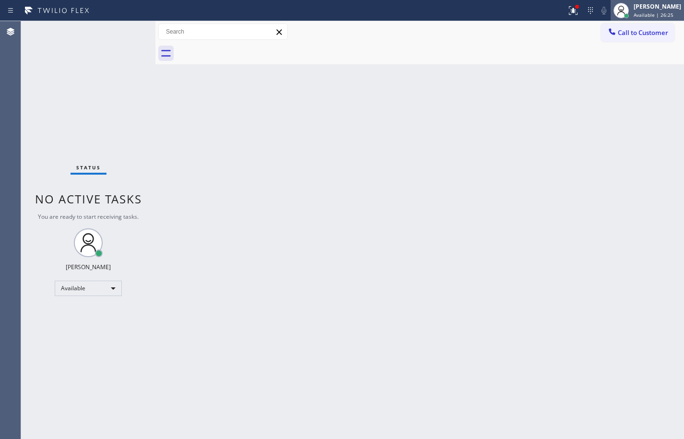
click at [642, 12] on span "Available | 26:25" at bounding box center [654, 15] width 40 height 7
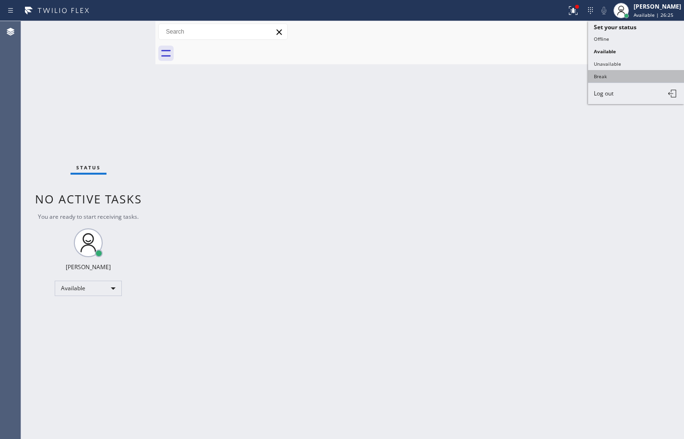
click at [614, 72] on button "Break" at bounding box center [636, 76] width 96 height 12
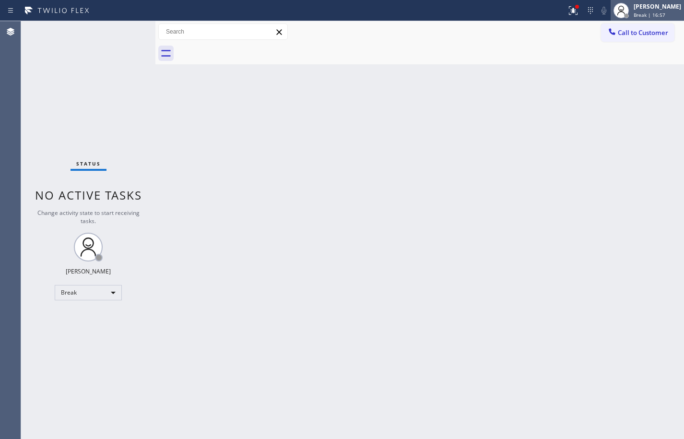
click at [663, 9] on div "[PERSON_NAME]" at bounding box center [657, 6] width 47 height 8
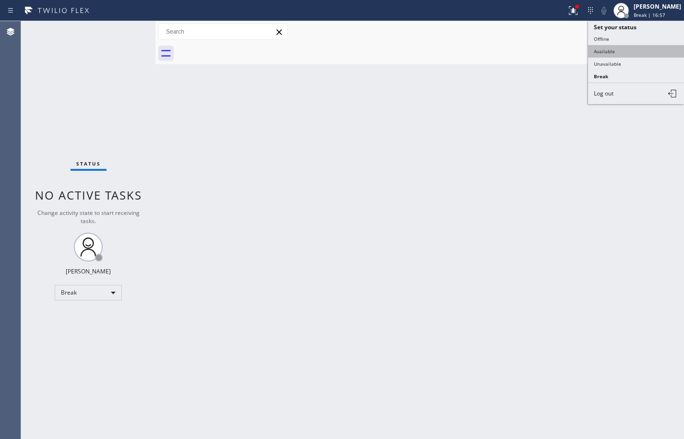
click at [643, 50] on button "Available" at bounding box center [636, 51] width 96 height 12
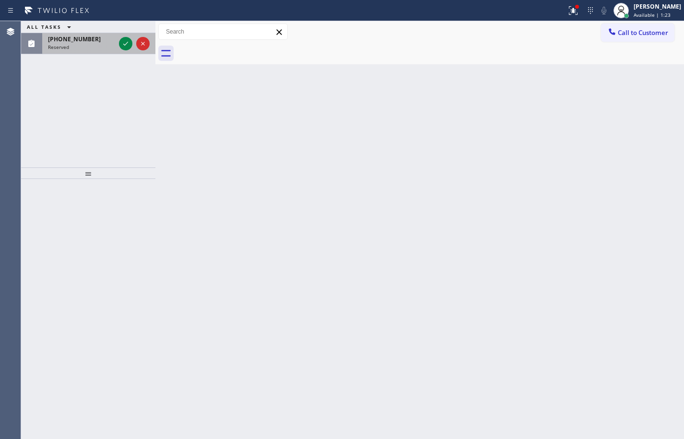
click at [95, 44] on div "Reserved" at bounding box center [81, 47] width 67 height 7
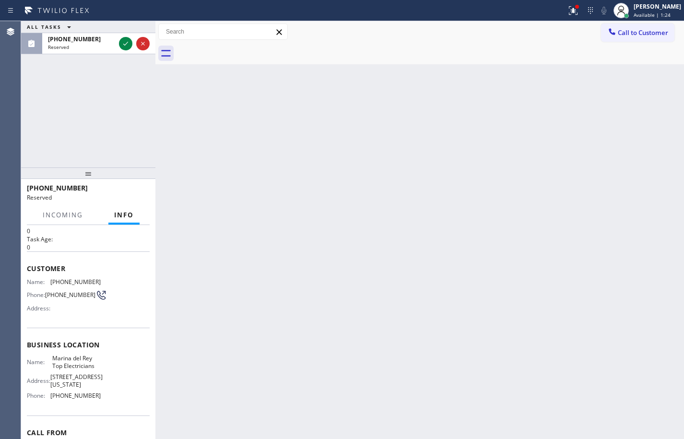
scroll to position [48, 0]
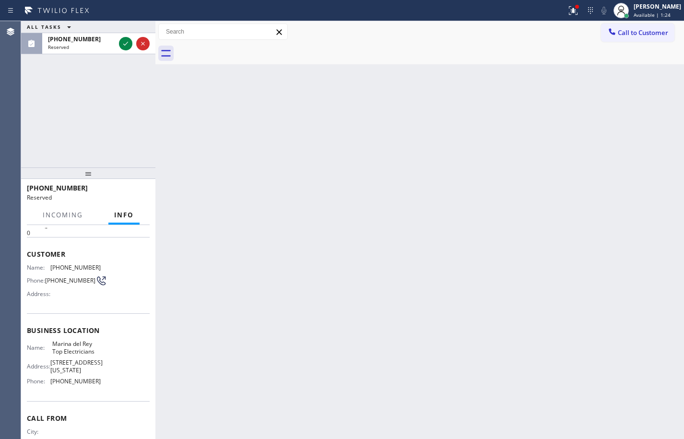
click at [106, 378] on div "Name: [PERSON_NAME] Top Electricians Address: [STREET_ADDRESS][US_STATE] Phone:…" at bounding box center [88, 364] width 123 height 48
click at [107, 387] on div "Name: [PERSON_NAME] Top Electricians Address: [STREET_ADDRESS][US_STATE] Phone:…" at bounding box center [88, 364] width 123 height 48
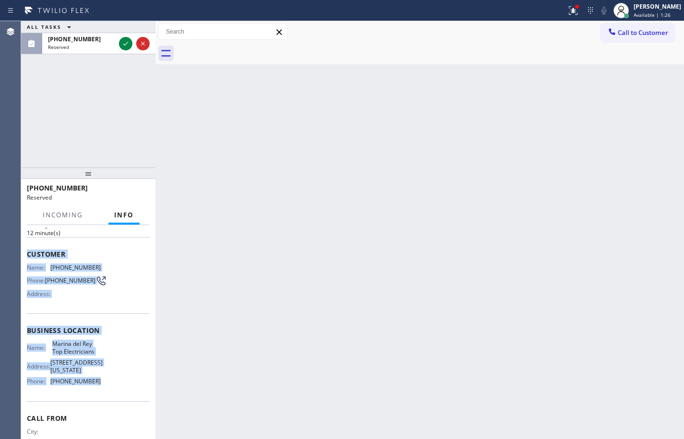
drag, startPoint x: 107, startPoint y: 388, endPoint x: 25, endPoint y: 259, distance: 153.2
click at [25, 259] on div "Context Queue: Electrical Priority: 0 Task Age: [DEMOGRAPHIC_DATA] minute(s) Cu…" at bounding box center [88, 332] width 134 height 214
click at [126, 44] on icon at bounding box center [126, 44] width 12 height 12
click at [123, 45] on icon at bounding box center [126, 44] width 12 height 12
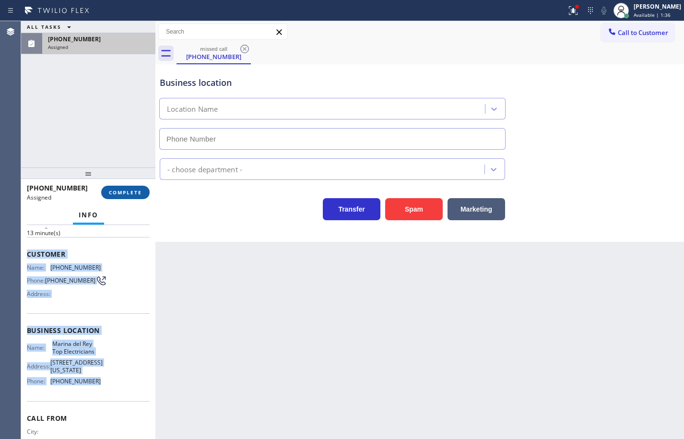
click at [140, 193] on span "COMPLETE" at bounding box center [125, 192] width 33 height 7
type input "[PHONE_NUMBER]"
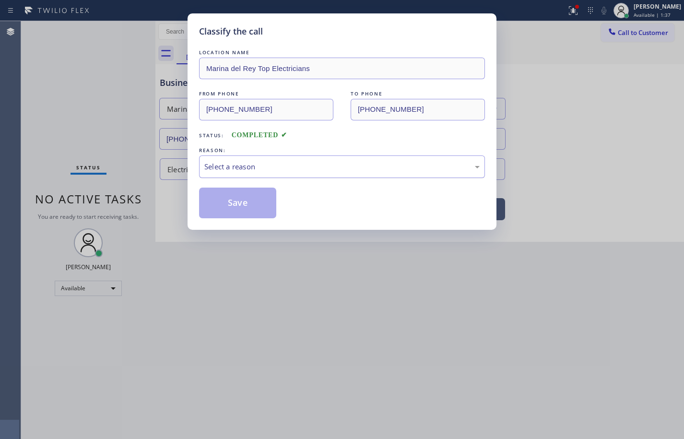
click at [244, 161] on div "Select a reason" at bounding box center [341, 166] width 275 height 11
click at [256, 195] on button "Save" at bounding box center [237, 203] width 77 height 31
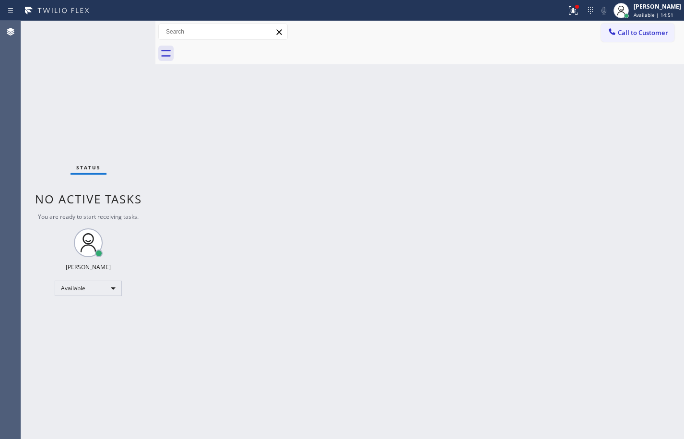
drag, startPoint x: 663, startPoint y: 12, endPoint x: 661, endPoint y: 24, distance: 12.3
click at [663, 12] on div "Available | 14:51" at bounding box center [657, 15] width 47 height 7
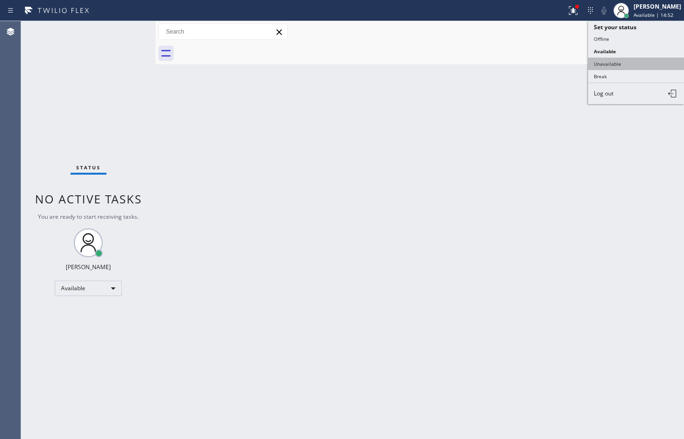
click at [639, 65] on button "Unavailable" at bounding box center [636, 64] width 96 height 12
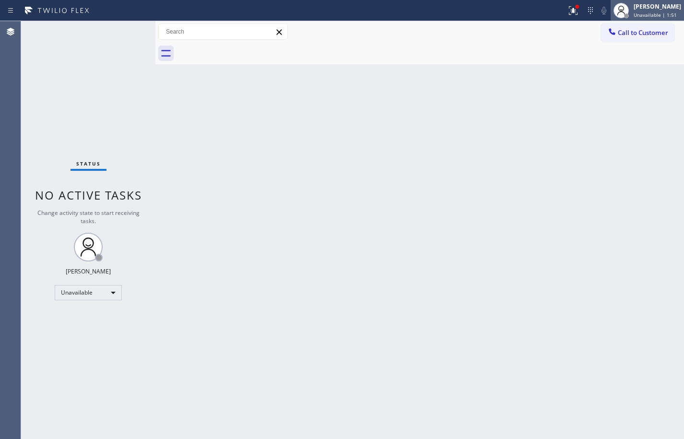
click at [647, 9] on div "[PERSON_NAME]" at bounding box center [657, 6] width 47 height 8
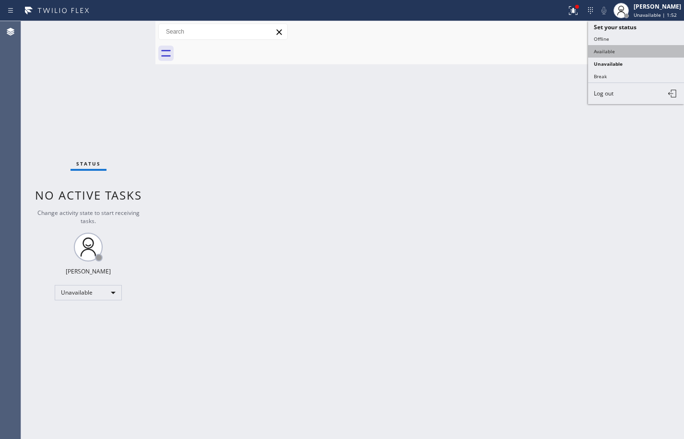
click at [629, 47] on button "Available" at bounding box center [636, 51] width 96 height 12
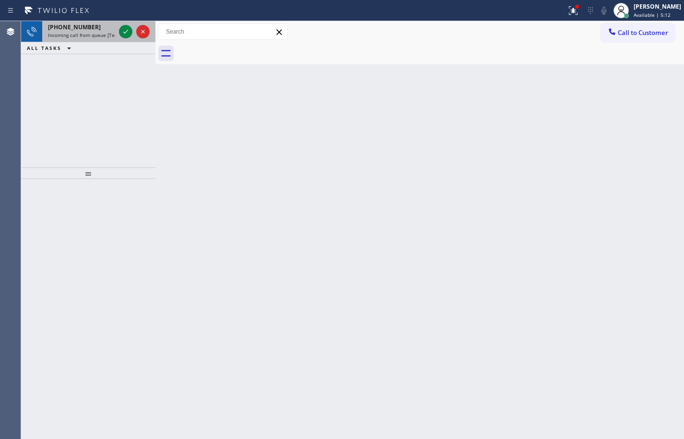
click at [98, 32] on span "Incoming call from queue [Test] All" at bounding box center [88, 35] width 80 height 7
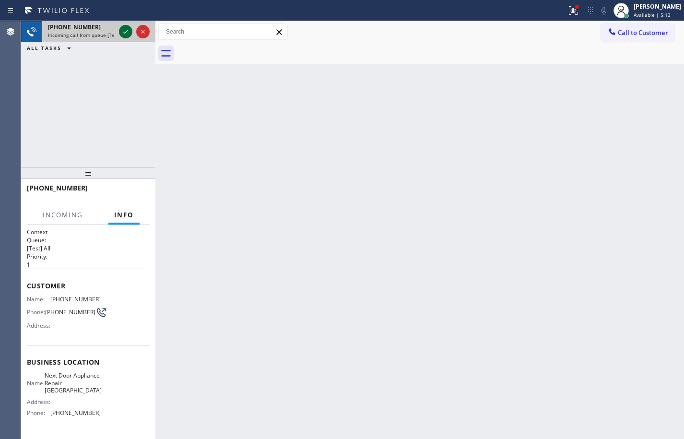
click at [124, 35] on icon at bounding box center [126, 32] width 12 height 12
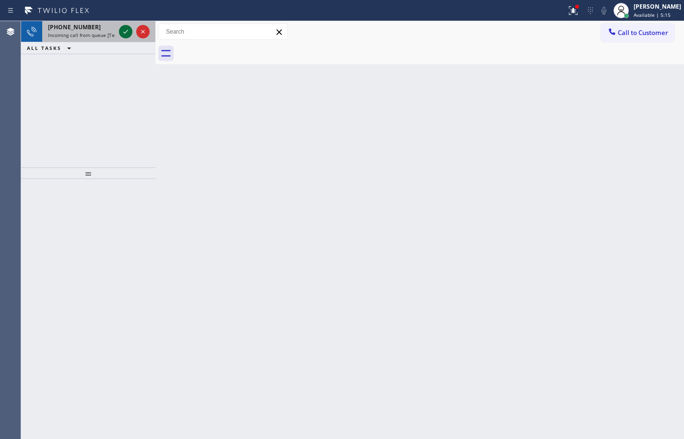
click at [127, 35] on icon at bounding box center [126, 32] width 12 height 12
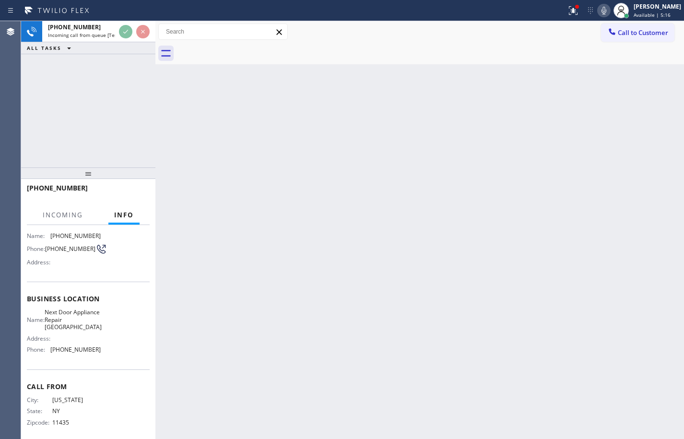
scroll to position [72, 0]
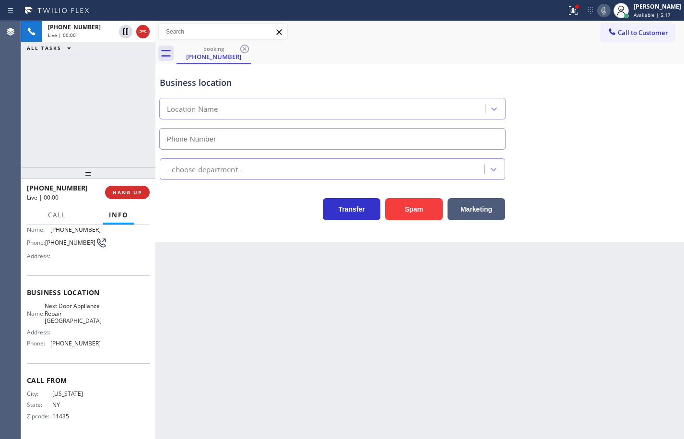
type input "[PHONE_NUMBER]"
click at [142, 187] on button "HANG UP" at bounding box center [127, 192] width 45 height 13
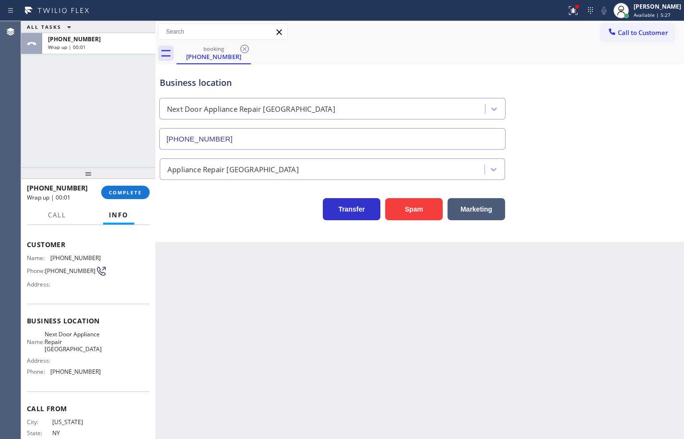
scroll to position [24, 0]
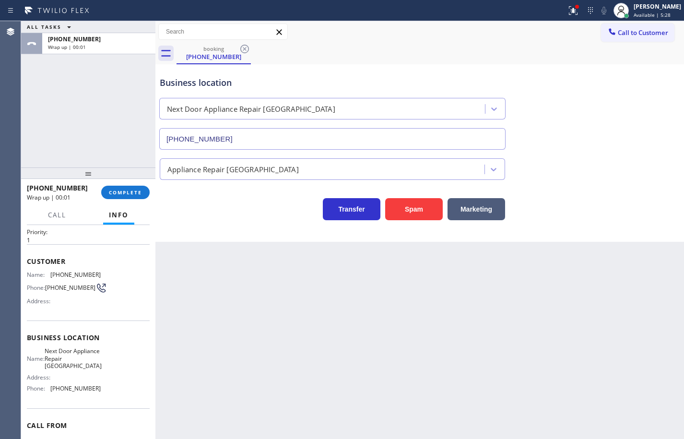
click at [109, 393] on div "Name: Next Door Appliance Repair [GEOGRAPHIC_DATA] Address: Phone: [PHONE_NUMBE…" at bounding box center [88, 371] width 123 height 48
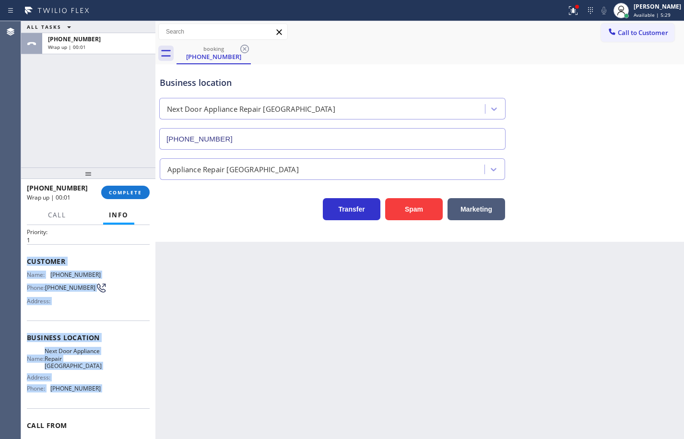
drag, startPoint x: 109, startPoint y: 393, endPoint x: 31, endPoint y: 259, distance: 155.7
click at [30, 259] on div "Context Queue: [Test] All Priority: 1 Customer Name: [PHONE_NUMBER] Phone: [PHO…" at bounding box center [88, 342] width 123 height 278
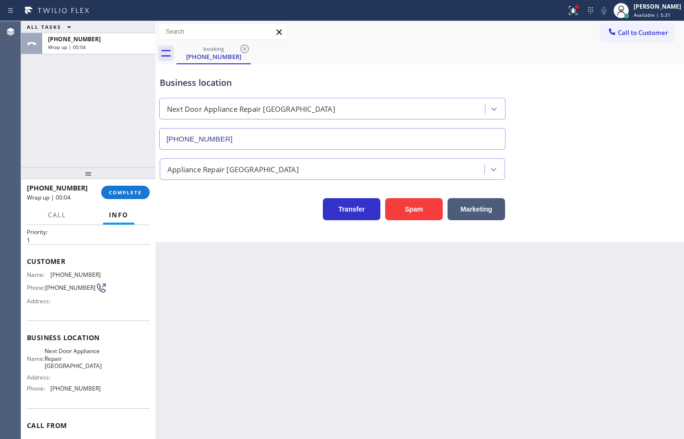
click at [110, 184] on div "[PHONE_NUMBER] Wrap up | 00:04 COMPLETE" at bounding box center [88, 192] width 123 height 25
click at [110, 191] on span "COMPLETE" at bounding box center [125, 192] width 33 height 7
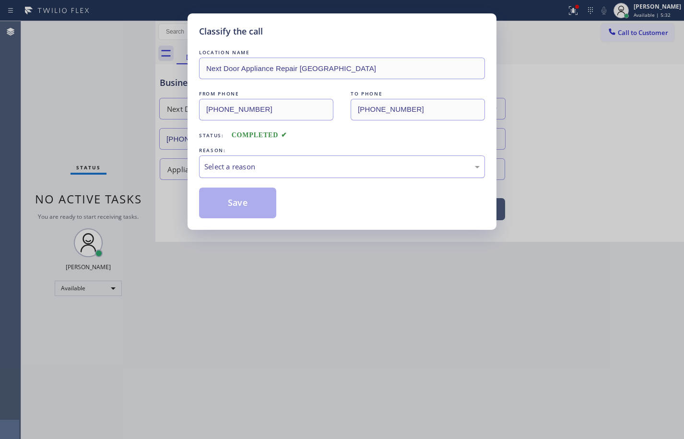
click at [255, 166] on div "Select a reason" at bounding box center [341, 166] width 275 height 11
click at [255, 201] on button "Save" at bounding box center [237, 203] width 77 height 31
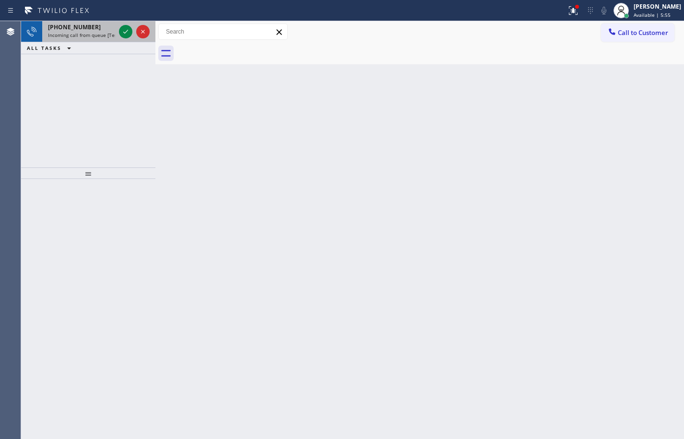
drag, startPoint x: 62, startPoint y: 36, endPoint x: 77, endPoint y: 37, distance: 14.4
click at [62, 36] on span "Incoming call from queue [Test] All" at bounding box center [88, 35] width 80 height 7
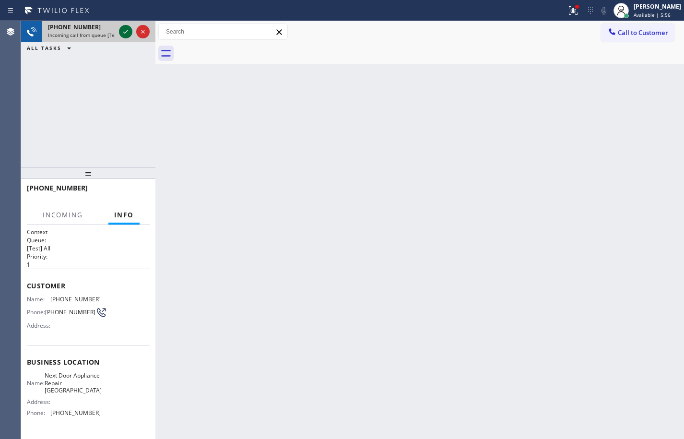
click at [121, 31] on icon at bounding box center [126, 32] width 12 height 12
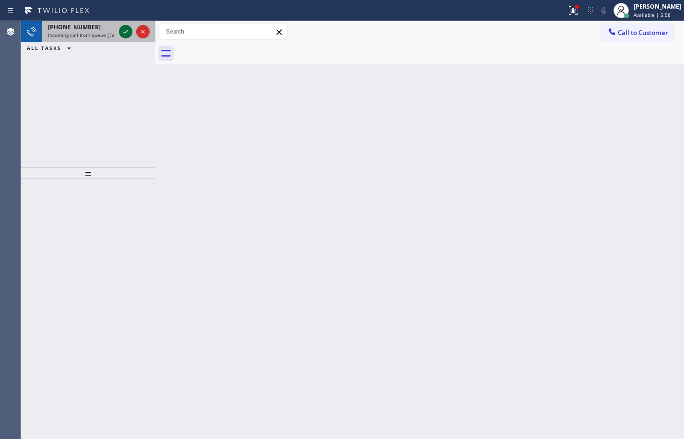
click at [126, 28] on icon at bounding box center [126, 32] width 12 height 12
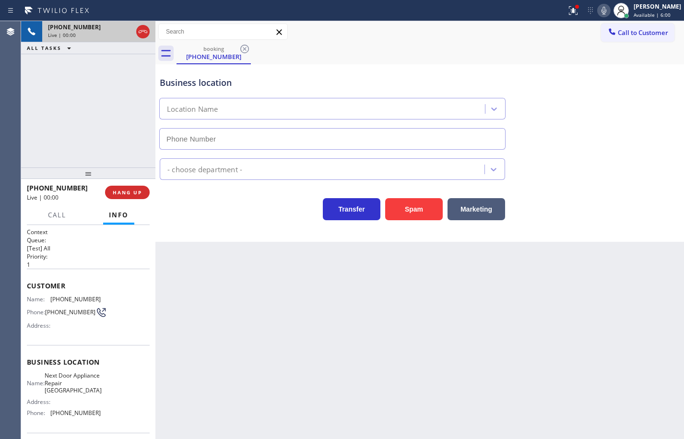
type input "[PHONE_NUMBER]"
click at [56, 136] on div "[PHONE_NUMBER] Live | 00:10 ALL TASKS ALL TASKS ACTIVE TASKS TASKS IN WRAP UP" at bounding box center [88, 94] width 134 height 146
click at [146, 191] on button "HANG UP" at bounding box center [127, 192] width 45 height 13
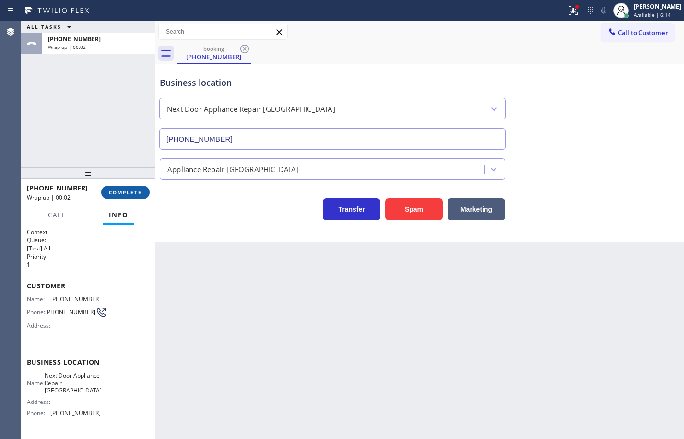
click at [149, 195] on button "COMPLETE" at bounding box center [125, 192] width 48 height 13
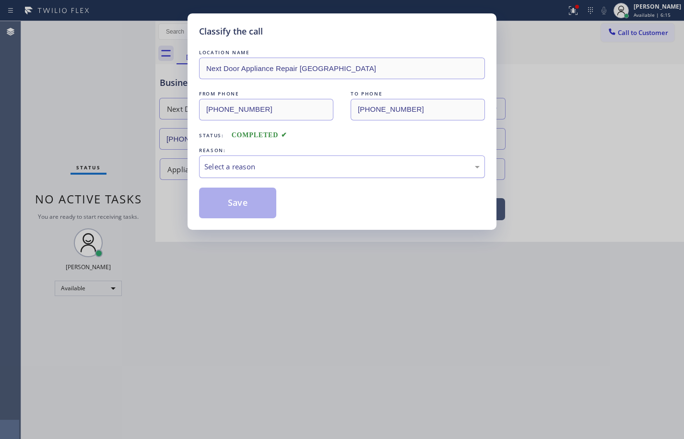
click at [238, 174] on div "Select a reason" at bounding box center [342, 166] width 286 height 23
click at [256, 205] on button "Save" at bounding box center [237, 203] width 77 height 31
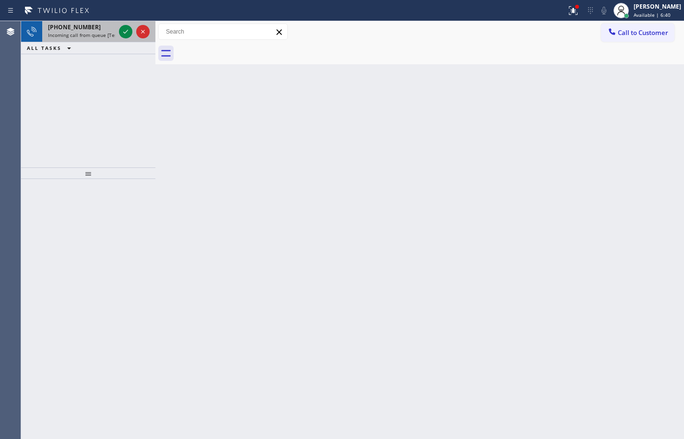
click at [85, 32] on span "Incoming call from queue [Test] All" at bounding box center [88, 35] width 80 height 7
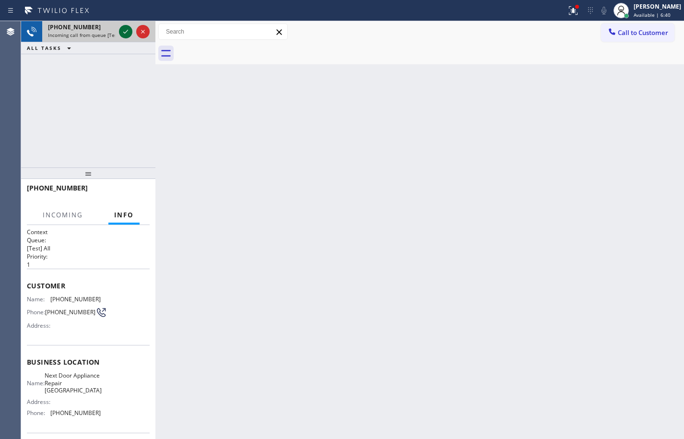
click at [123, 31] on icon at bounding box center [126, 32] width 12 height 12
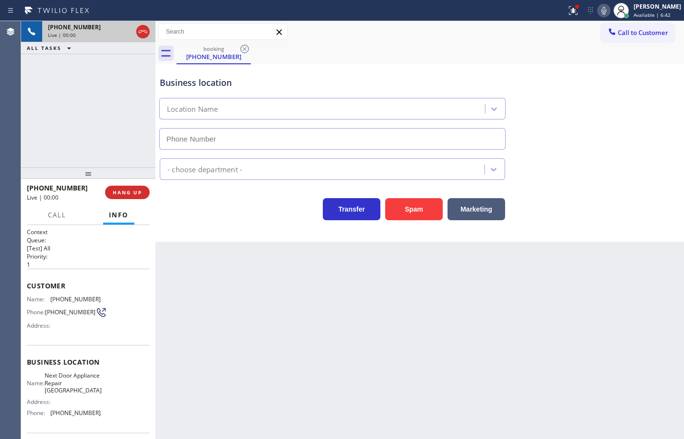
type input "[PHONE_NUMBER]"
click at [446, 55] on div "booking [PHONE_NUMBER]" at bounding box center [431, 54] width 508 height 22
click at [567, 15] on icon at bounding box center [573, 11] width 12 height 12
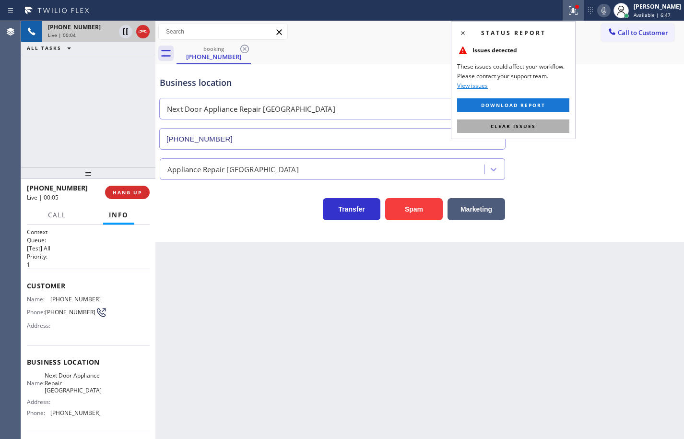
click at [542, 122] on button "Clear issues" at bounding box center [513, 125] width 112 height 13
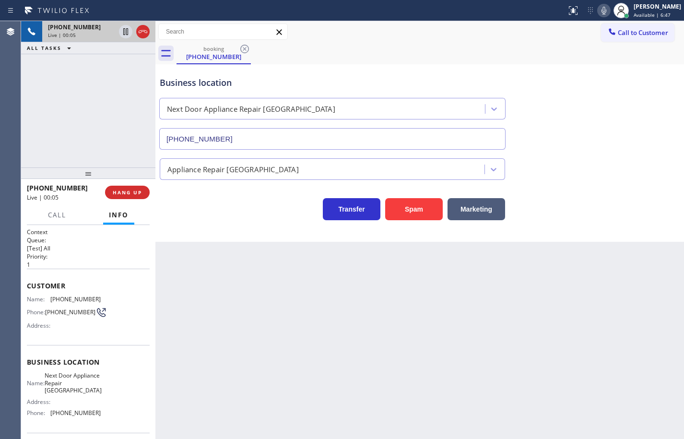
click at [567, 53] on div "booking [PHONE_NUMBER]" at bounding box center [431, 54] width 508 height 22
click at [209, 209] on div "Transfer Spam Marketing" at bounding box center [332, 206] width 349 height 27
click at [69, 378] on span "Next Door Appliance Repair [GEOGRAPHIC_DATA]" at bounding box center [73, 383] width 57 height 22
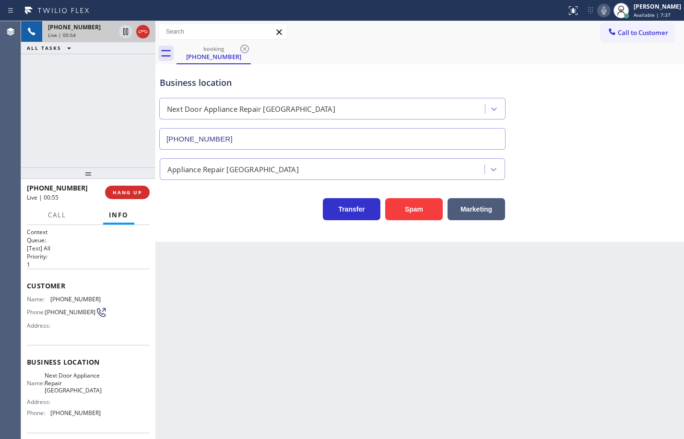
click at [77, 415] on span "[PHONE_NUMBER]" at bounding box center [75, 412] width 50 height 7
click at [83, 293] on div "Customer Name: [PHONE_NUMBER] Phone: [PHONE_NUMBER] Address:" at bounding box center [88, 307] width 123 height 77
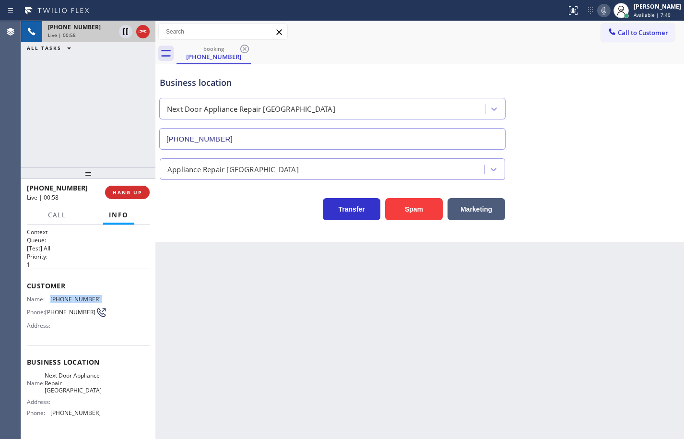
click at [83, 293] on div "Customer Name: [PHONE_NUMBER] Phone: [PHONE_NUMBER] Address:" at bounding box center [88, 307] width 123 height 77
click at [150, 193] on div "[PHONE_NUMBER] Live | 01:25 HANG UP" at bounding box center [88, 192] width 134 height 27
click at [138, 187] on button "HANG UP" at bounding box center [127, 192] width 45 height 13
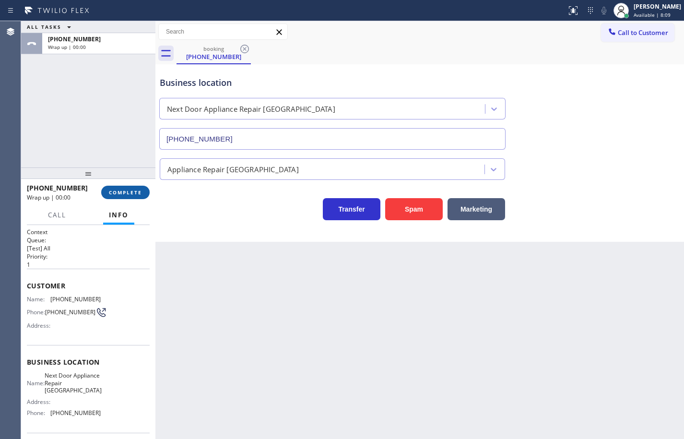
drag, startPoint x: 138, startPoint y: 187, endPoint x: 135, endPoint y: 192, distance: 6.0
click at [137, 191] on button "COMPLETE" at bounding box center [125, 192] width 48 height 13
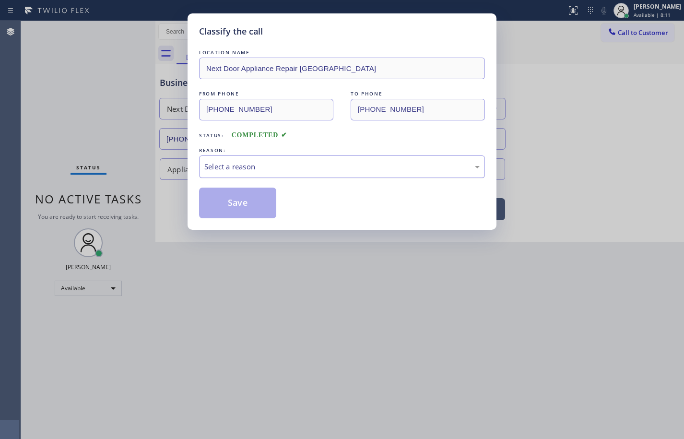
click at [276, 172] on div "Select a reason" at bounding box center [341, 166] width 275 height 11
click at [274, 212] on button "Save" at bounding box center [237, 203] width 77 height 31
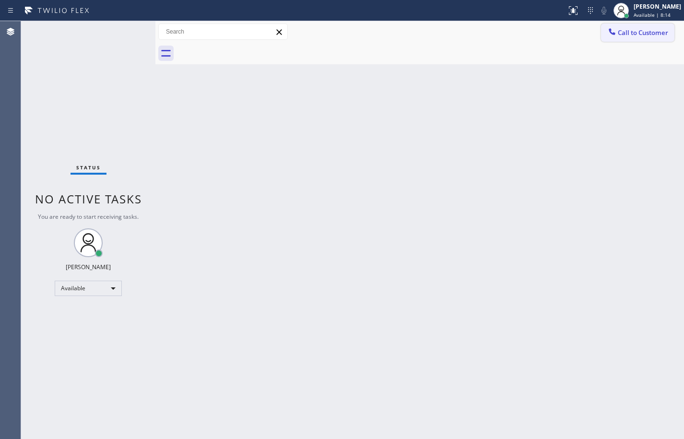
click at [635, 31] on span "Call to Customer" at bounding box center [643, 32] width 50 height 9
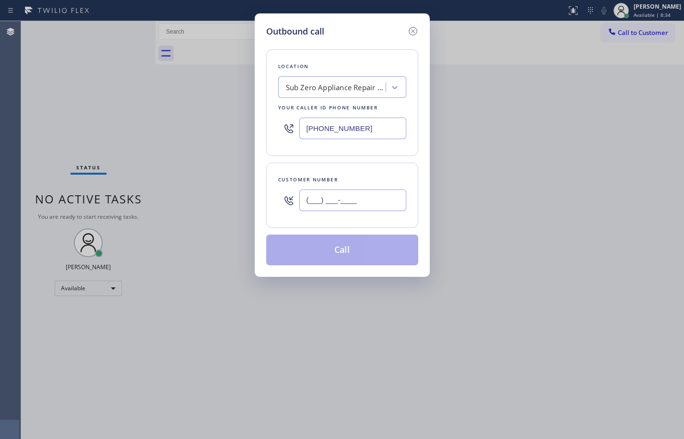
drag, startPoint x: 368, startPoint y: 194, endPoint x: 406, endPoint y: 191, distance: 37.6
click at [368, 194] on input "(___) ___-____" at bounding box center [352, 200] width 107 height 22
paste input "917) 331-0760"
type input "[PHONE_NUMBER]"
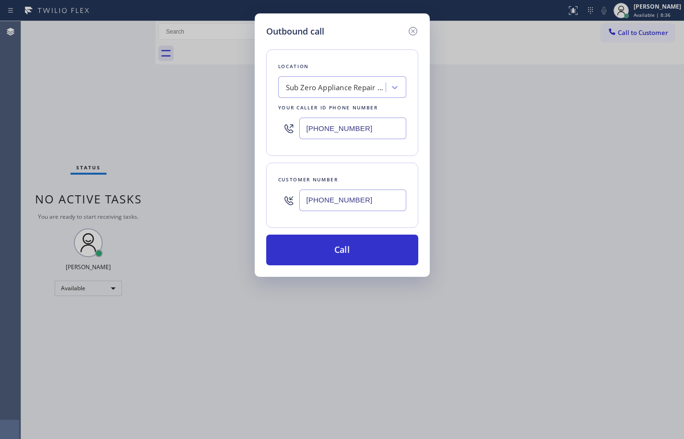
click at [378, 126] on input "[PHONE_NUMBER]" at bounding box center [352, 129] width 107 height 22
paste input "631) 203-197"
type input "[PHONE_NUMBER]"
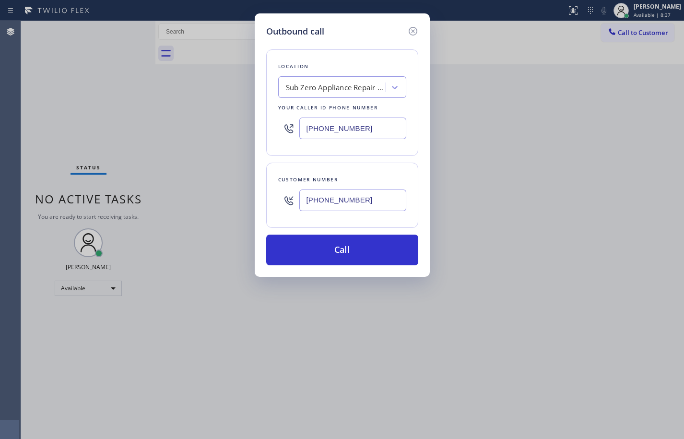
click at [386, 161] on div "Location Sub Zero Appliance Repair [GEOGRAPHIC_DATA] Your caller id phone numbe…" at bounding box center [342, 151] width 152 height 227
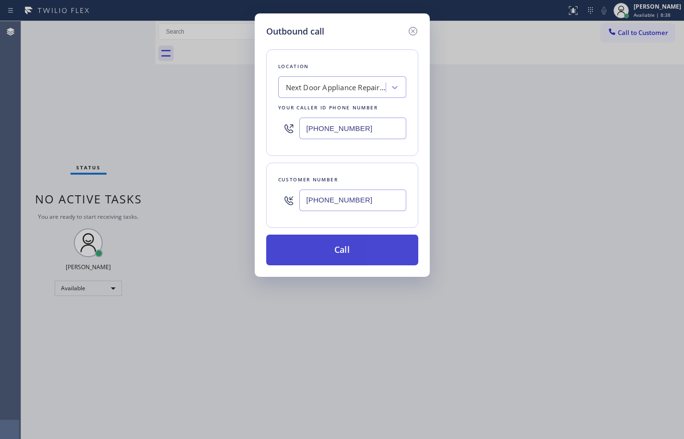
click at [389, 254] on button "Call" at bounding box center [342, 250] width 152 height 31
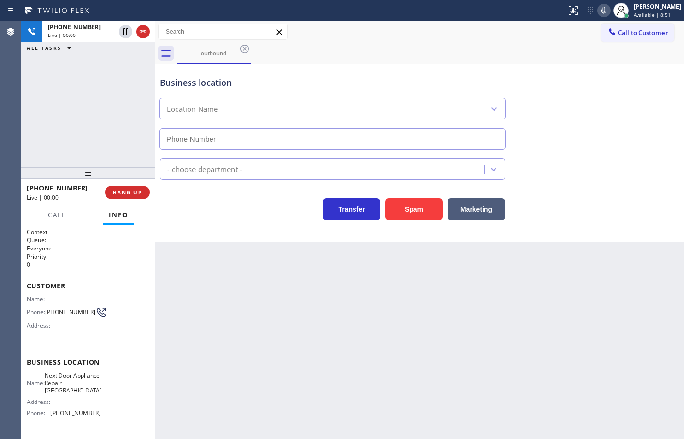
type input "[PHONE_NUMBER]"
click at [143, 194] on button "HANG UP" at bounding box center [127, 192] width 45 height 13
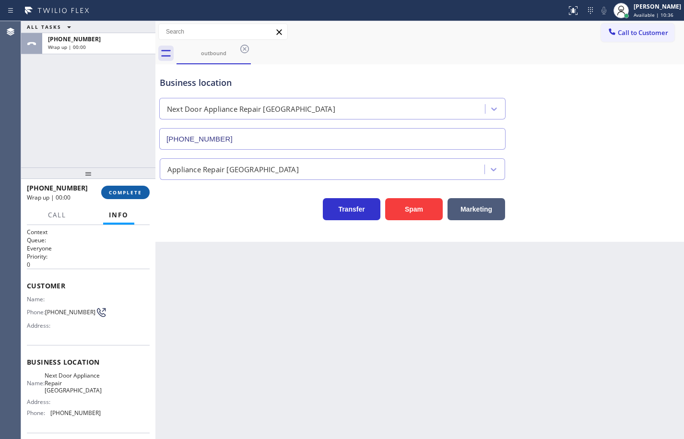
click at [146, 190] on button "COMPLETE" at bounding box center [125, 192] width 48 height 13
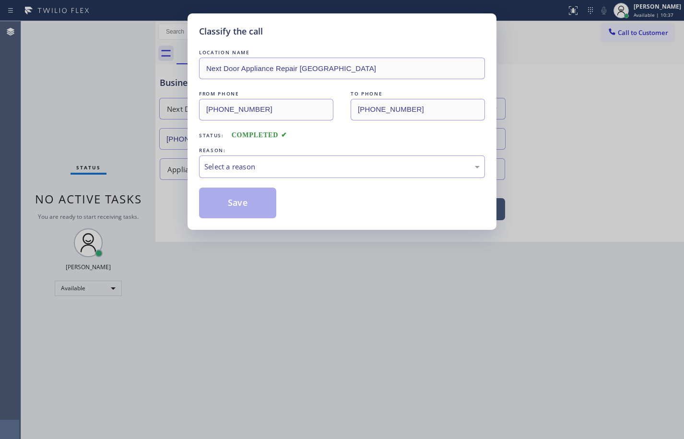
click at [262, 162] on div "Select a reason" at bounding box center [341, 166] width 275 height 11
click at [258, 201] on button "Save" at bounding box center [237, 203] width 77 height 31
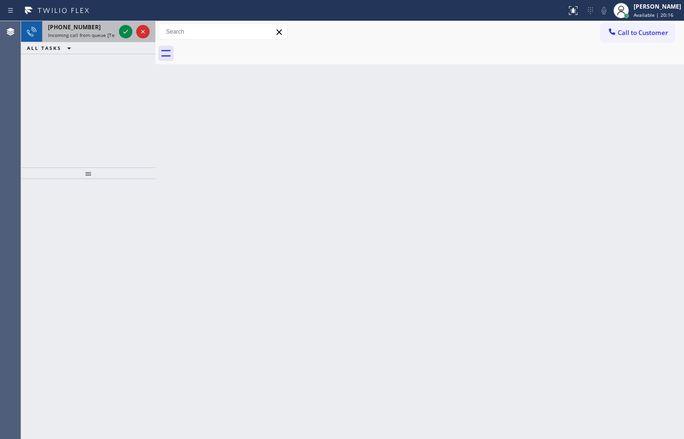
click at [92, 35] on span "Incoming call from queue [Test] All" at bounding box center [88, 35] width 80 height 7
click at [124, 34] on icon at bounding box center [126, 32] width 12 height 12
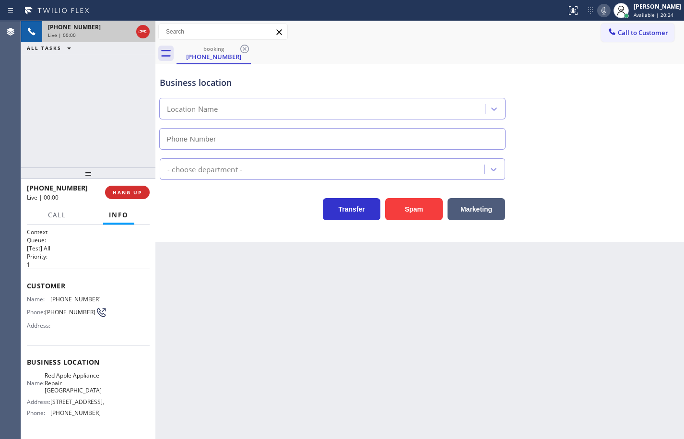
click at [135, 189] on span "HANG UP" at bounding box center [127, 192] width 29 height 7
type input "[PHONE_NUMBER]"
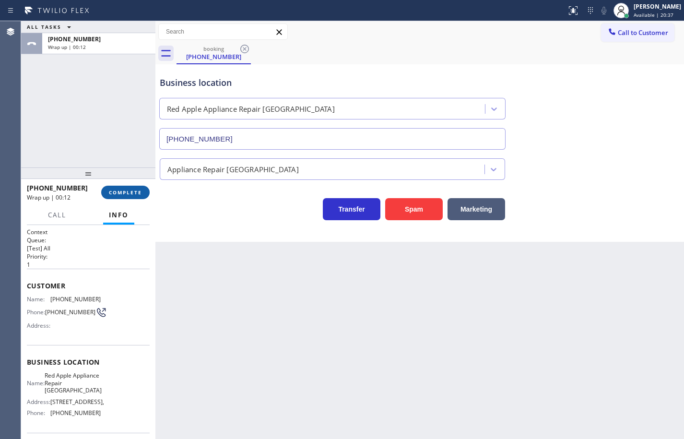
click at [142, 196] on button "COMPLETE" at bounding box center [125, 192] width 48 height 13
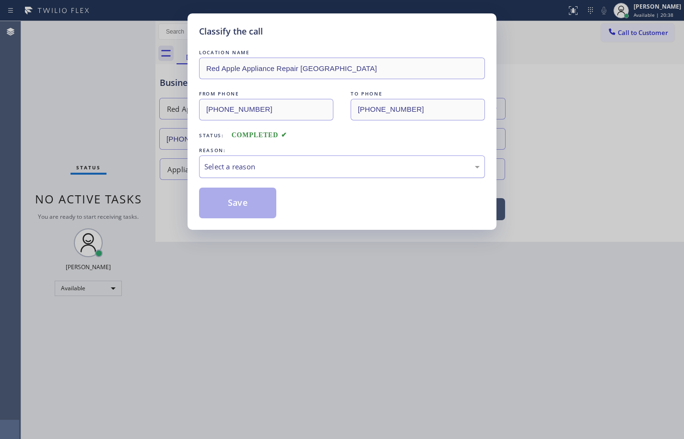
click at [219, 169] on div "Select a reason" at bounding box center [341, 166] width 275 height 11
click at [255, 199] on button "Save" at bounding box center [237, 203] width 77 height 31
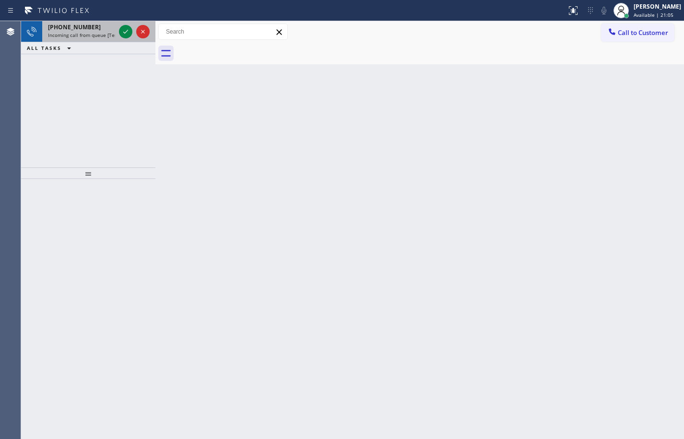
click at [105, 34] on span "Incoming call from queue [Test] All" at bounding box center [88, 35] width 80 height 7
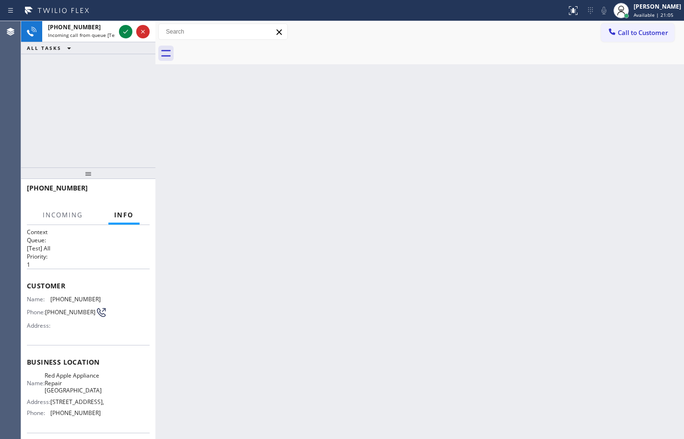
click at [83, 380] on span "Red Apple Appliance Repair [GEOGRAPHIC_DATA]" at bounding box center [73, 383] width 57 height 22
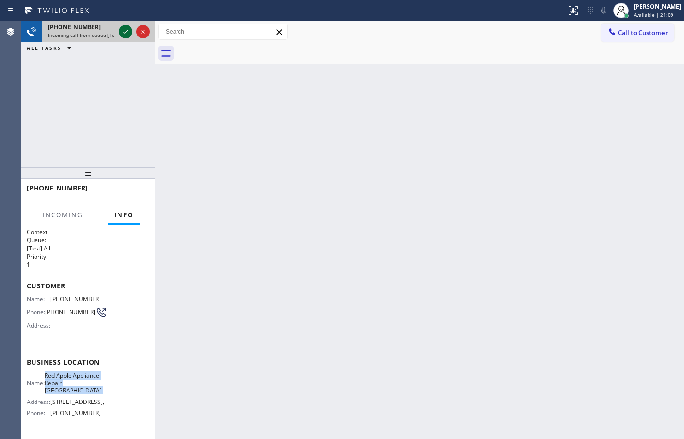
click at [130, 33] on icon at bounding box center [126, 32] width 12 height 12
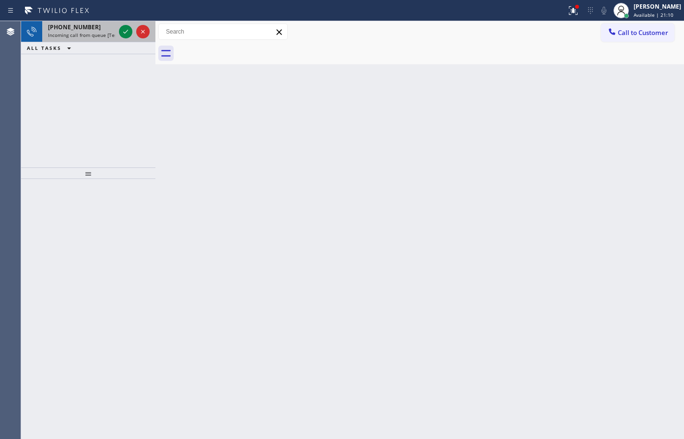
click at [118, 29] on div at bounding box center [134, 31] width 35 height 21
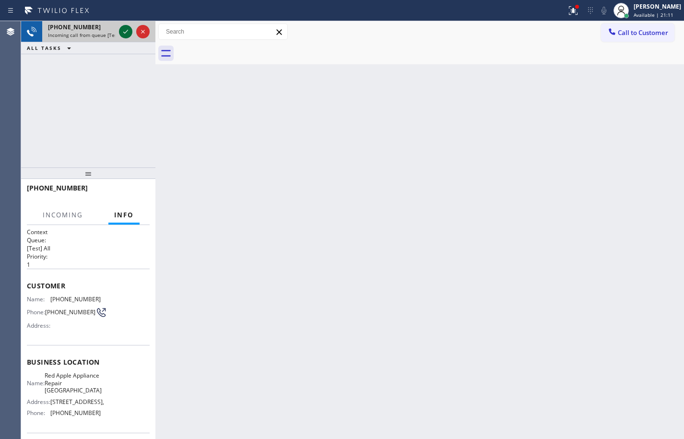
click at [121, 30] on icon at bounding box center [126, 32] width 12 height 12
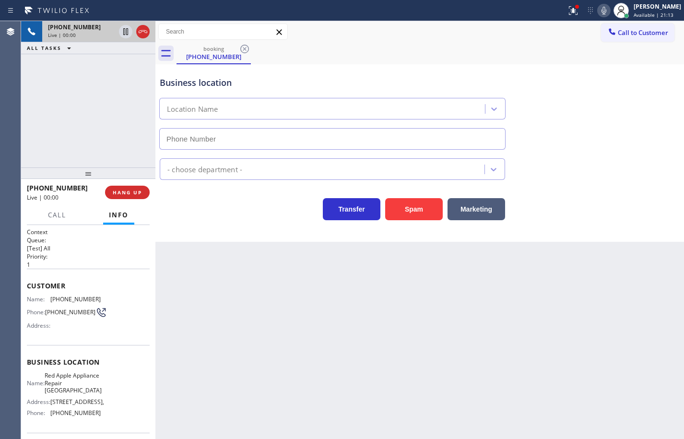
type input "[PHONE_NUMBER]"
click at [600, 10] on icon at bounding box center [604, 11] width 12 height 12
click at [599, 10] on icon at bounding box center [604, 11] width 12 height 12
click at [145, 193] on button "HANG UP" at bounding box center [127, 192] width 45 height 13
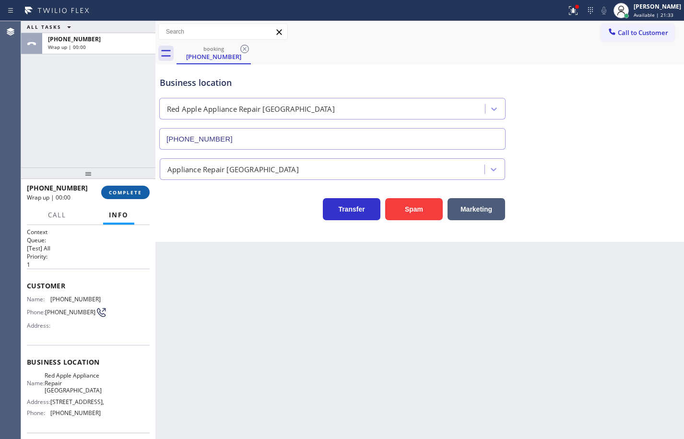
click at [145, 193] on button "COMPLETE" at bounding box center [125, 192] width 48 height 13
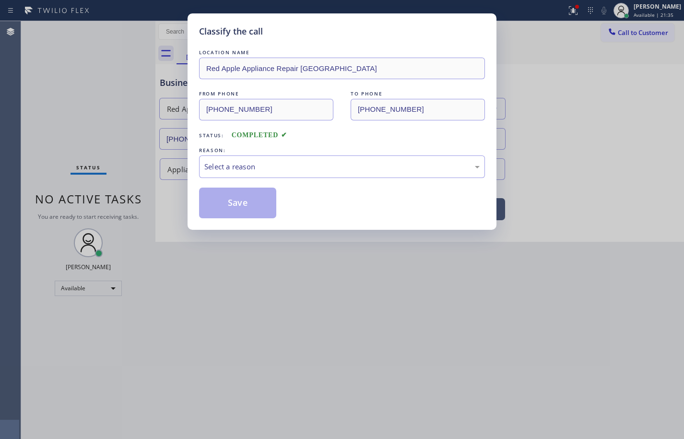
click at [233, 166] on div "Select a reason" at bounding box center [341, 166] width 275 height 11
click at [249, 208] on button "Save" at bounding box center [237, 203] width 77 height 31
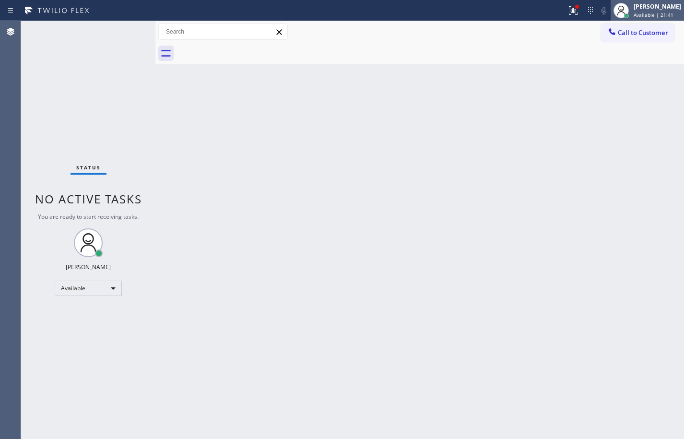
click at [656, 13] on span "Available | 21:41" at bounding box center [654, 15] width 40 height 7
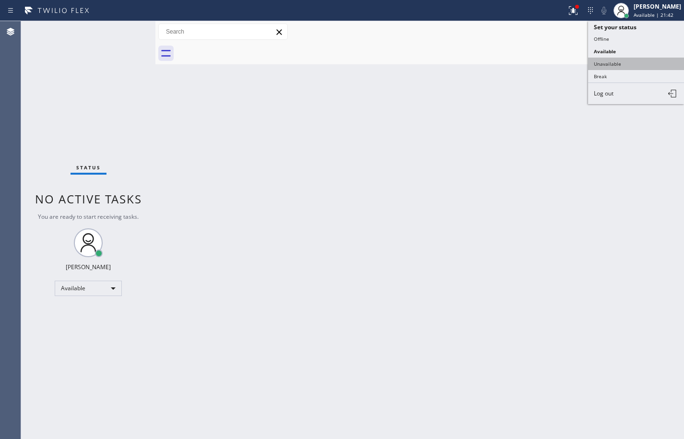
click at [627, 60] on button "Unavailable" at bounding box center [636, 64] width 96 height 12
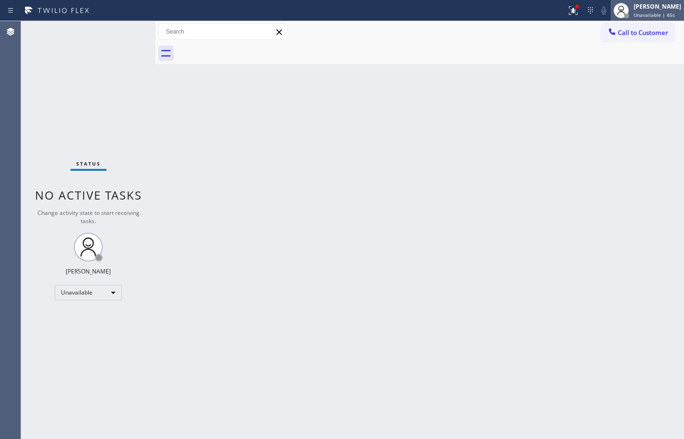
click at [657, 16] on span "Unavailable | 45s" at bounding box center [654, 15] width 41 height 7
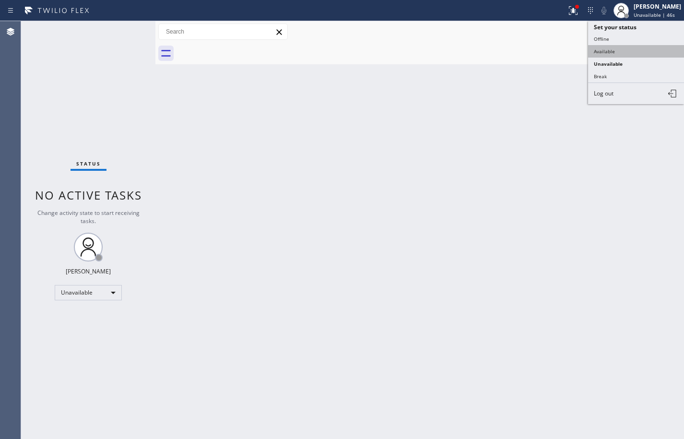
click at [626, 49] on button "Available" at bounding box center [636, 51] width 96 height 12
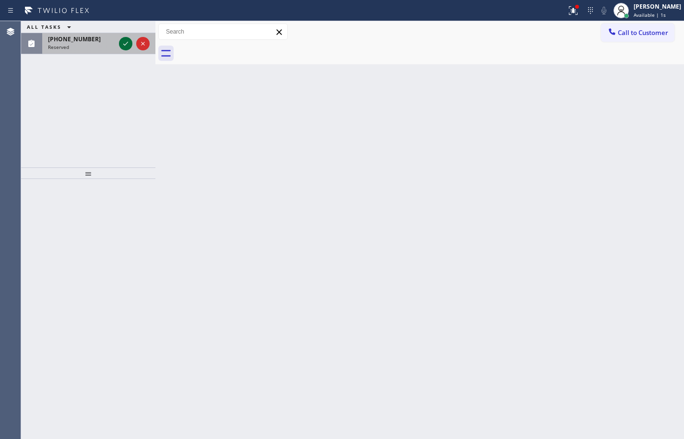
click at [128, 46] on icon at bounding box center [126, 44] width 12 height 12
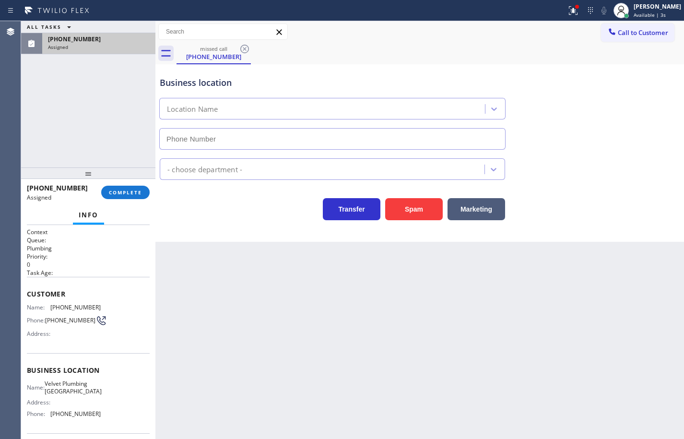
click at [98, 420] on div "Name: Velvet Plumbing [GEOGRAPHIC_DATA] Address: Phone: [PHONE_NUMBER]" at bounding box center [88, 400] width 123 height 41
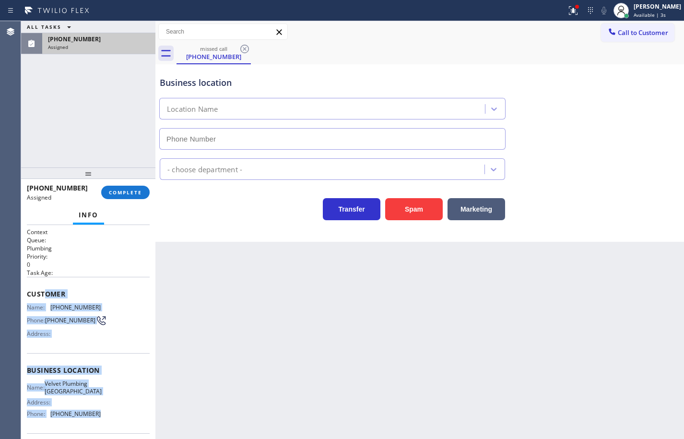
type input "[PHONE_NUMBER]"
drag, startPoint x: 98, startPoint y: 418, endPoint x: 28, endPoint y: 292, distance: 144.3
click at [28, 292] on div "Context Queue: Plumbing Priority: 0 Task Age: Customer Name: [PHONE_NUMBER] Pho…" at bounding box center [88, 367] width 123 height 278
click at [120, 192] on span "COMPLETE" at bounding box center [125, 192] width 33 height 7
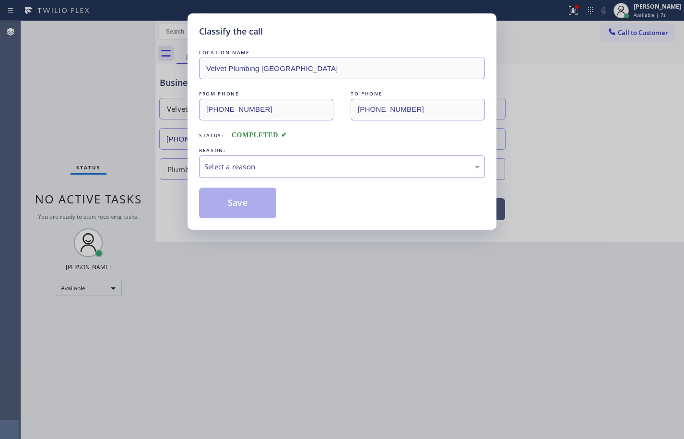
click at [265, 167] on div "Select a reason" at bounding box center [341, 166] width 275 height 11
click at [258, 201] on button "Save" at bounding box center [237, 203] width 77 height 31
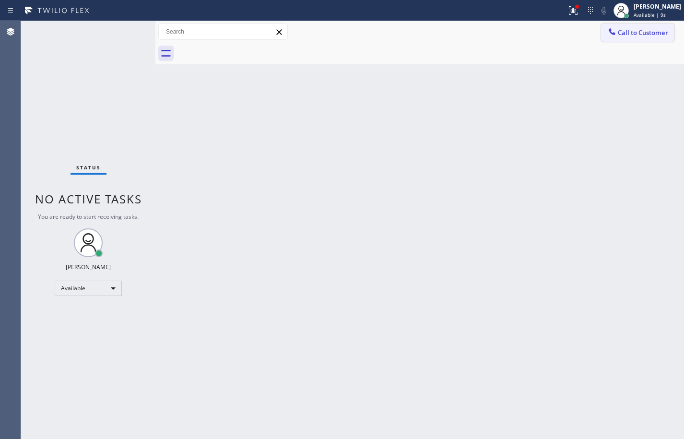
click at [642, 35] on span "Call to Customer" at bounding box center [643, 32] width 50 height 9
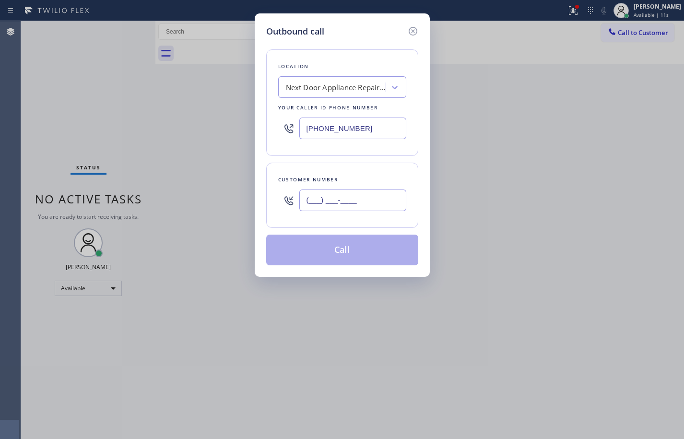
click at [385, 196] on input "(___) ___-____" at bounding box center [352, 200] width 107 height 22
paste input "216) 952-7441"
type input "[PHONE_NUMBER]"
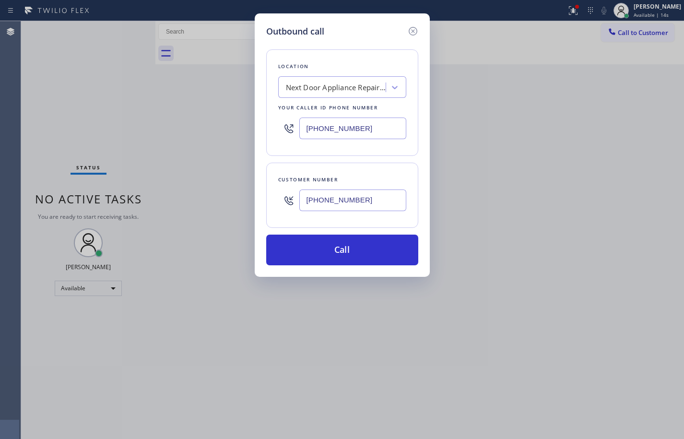
click at [360, 127] on input "[PHONE_NUMBER]" at bounding box center [352, 129] width 107 height 22
paste input "323) 746-8035"
type input "[PHONE_NUMBER]"
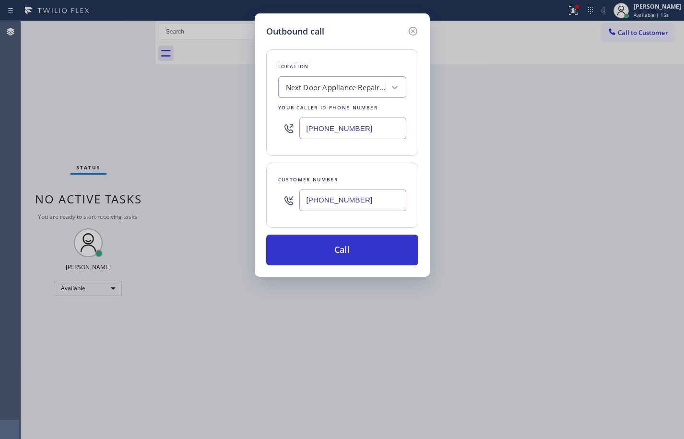
click at [373, 159] on div "Location Next Door Appliance Repair [GEOGRAPHIC_DATA] Your caller id phone numb…" at bounding box center [342, 151] width 152 height 227
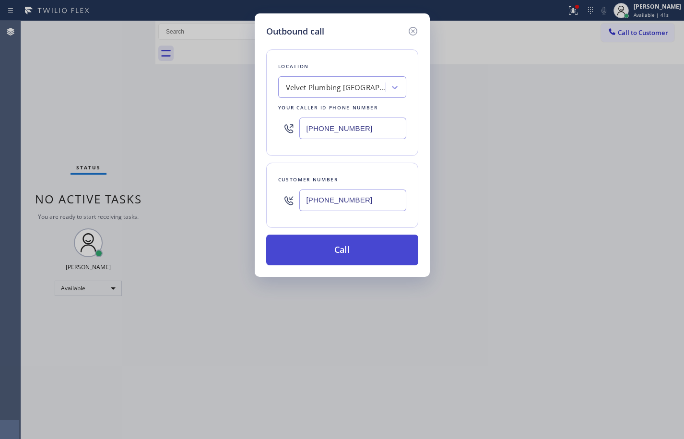
click at [377, 248] on button "Call" at bounding box center [342, 250] width 152 height 31
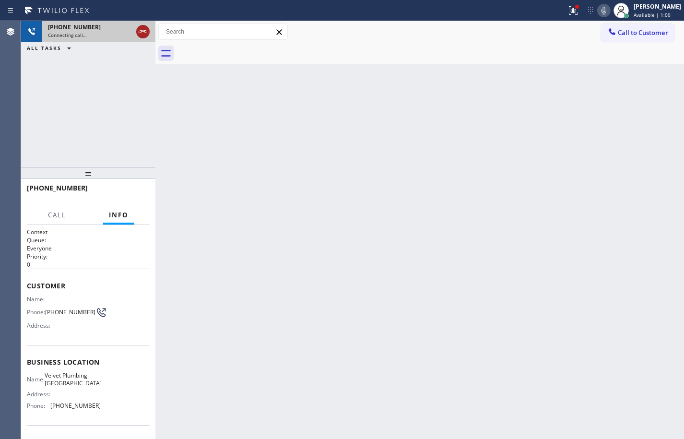
click at [147, 32] on icon at bounding box center [143, 32] width 12 height 12
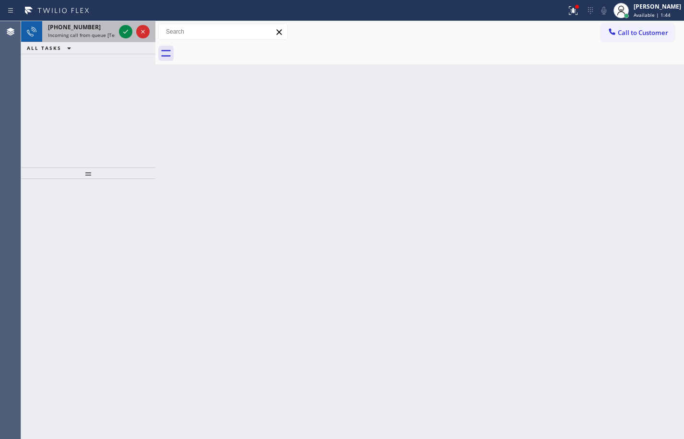
click at [93, 33] on span "Incoming call from queue [Test] All" at bounding box center [88, 35] width 80 height 7
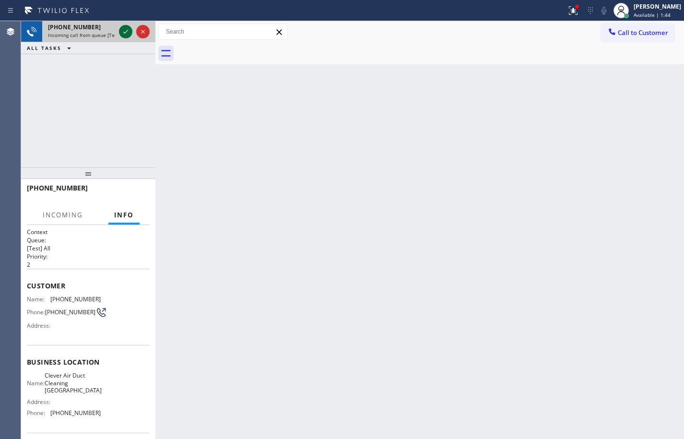
click at [125, 32] on icon at bounding box center [126, 32] width 12 height 12
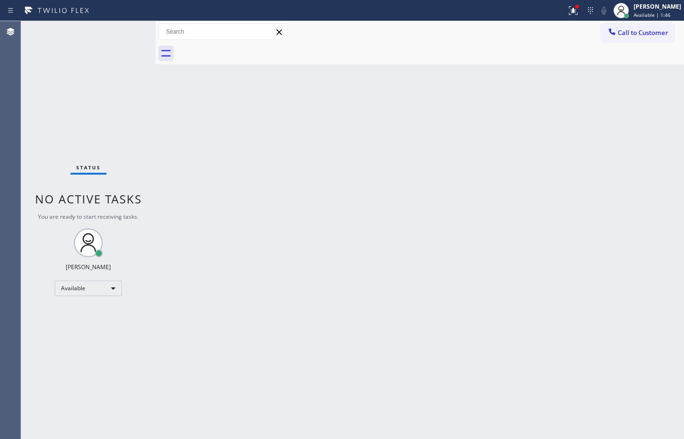
click at [126, 32] on div "Status No active tasks You are ready to start receiving tasks. [PERSON_NAME] Av…" at bounding box center [88, 230] width 134 height 418
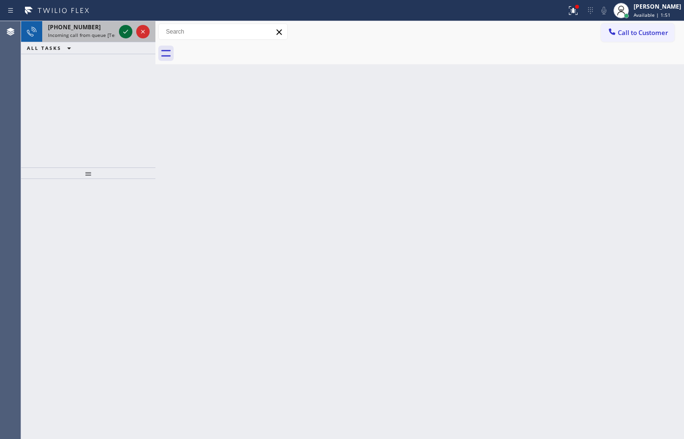
click at [123, 28] on icon at bounding box center [126, 32] width 12 height 12
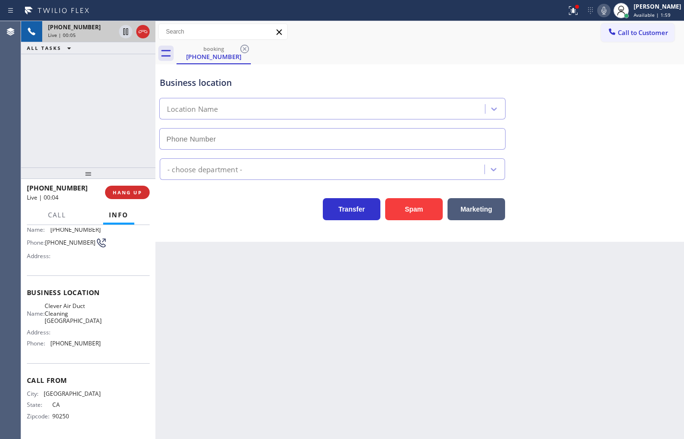
scroll to position [24, 0]
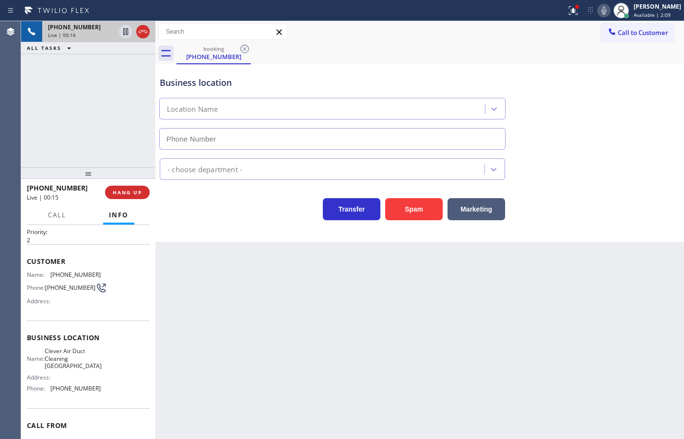
type input "[PHONE_NUMBER]"
click at [132, 197] on button "HANG UP" at bounding box center [127, 192] width 45 height 13
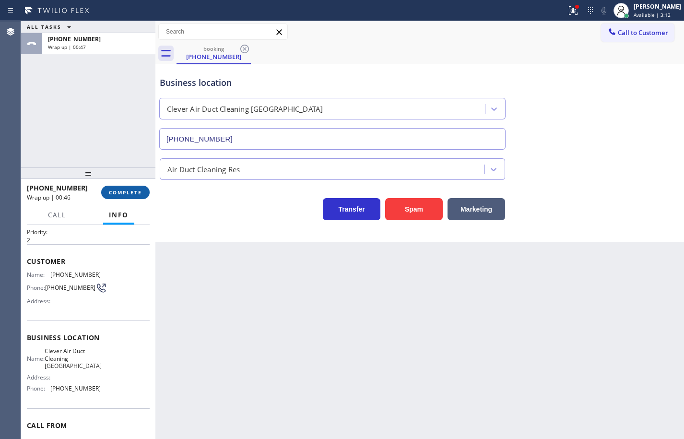
click at [132, 197] on button "COMPLETE" at bounding box center [125, 192] width 48 height 13
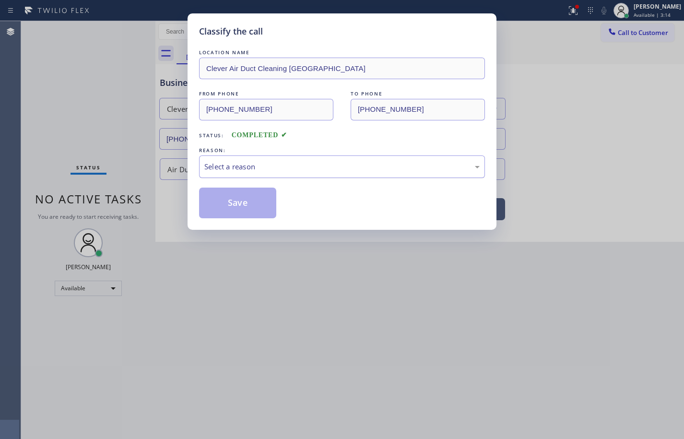
click at [235, 166] on div "Select a reason" at bounding box center [341, 166] width 275 height 11
click at [259, 204] on button "Save" at bounding box center [237, 203] width 77 height 31
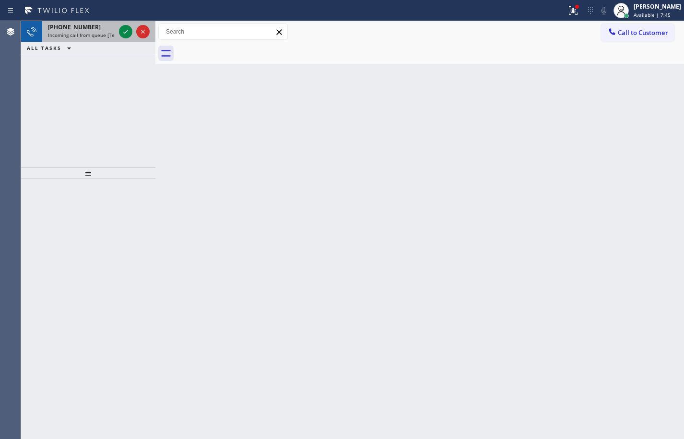
click at [66, 28] on span "[PHONE_NUMBER]" at bounding box center [74, 27] width 53 height 8
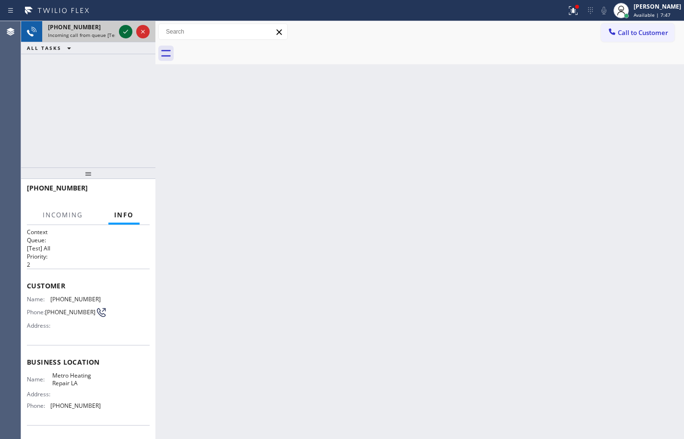
click at [120, 30] on icon at bounding box center [126, 32] width 12 height 12
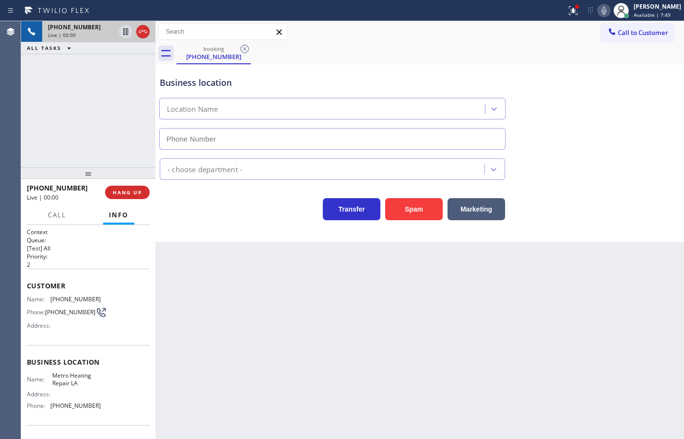
type input "[PHONE_NUMBER]"
click at [100, 410] on div "Name: Metro Heating Repair LA Address: Phone: [PHONE_NUMBER]" at bounding box center [88, 392] width 123 height 41
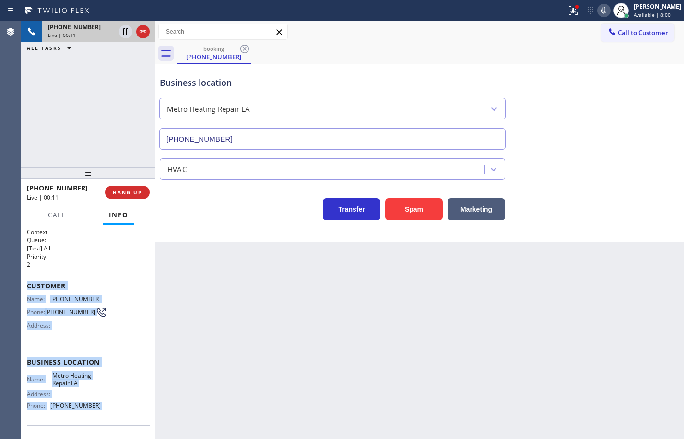
drag, startPoint x: 100, startPoint y: 410, endPoint x: 28, endPoint y: 281, distance: 147.5
click at [28, 281] on div "Context Queue: [Test] All Priority: 2 Customer Name: [PHONE_NUMBER] Phone: [PHO…" at bounding box center [88, 363] width 123 height 270
click at [602, 10] on icon at bounding box center [604, 11] width 12 height 12
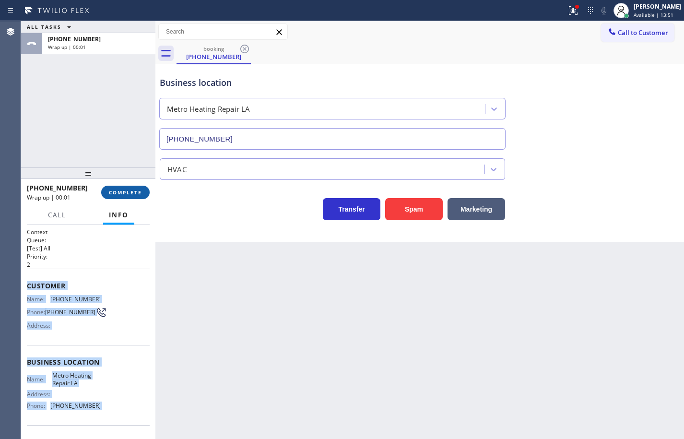
click at [135, 196] on button "COMPLETE" at bounding box center [125, 192] width 48 height 13
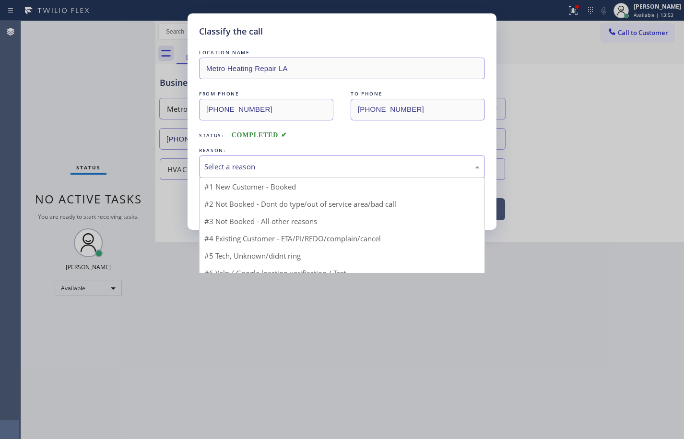
click at [240, 170] on div "Select a reason" at bounding box center [341, 166] width 275 height 11
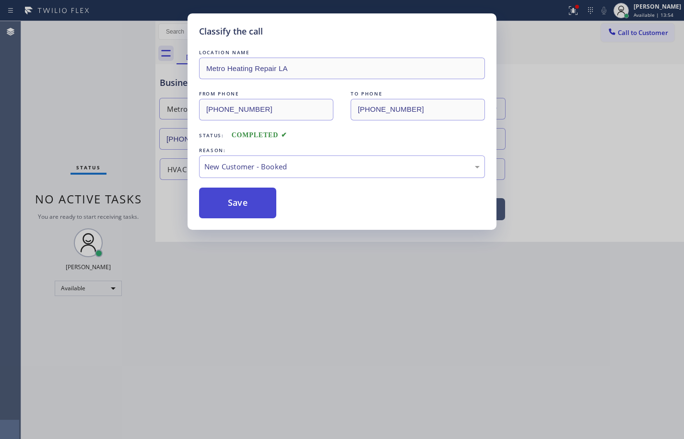
drag, startPoint x: 250, startPoint y: 200, endPoint x: 334, endPoint y: 24, distance: 194.6
click at [251, 200] on button "Save" at bounding box center [237, 203] width 77 height 31
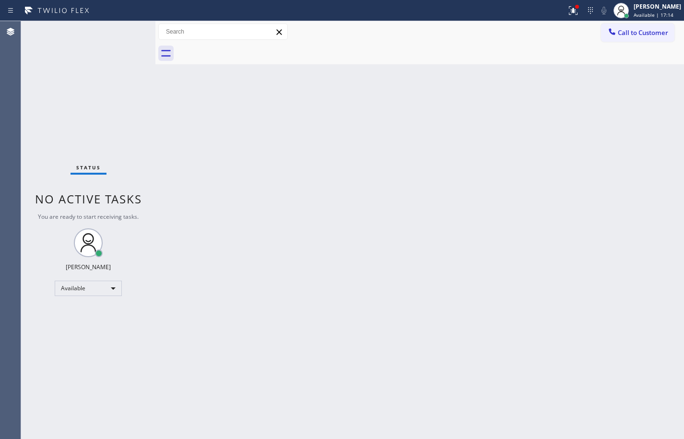
click at [653, 142] on div "Back to Dashboard Change Sender ID Customers Technicians Select a contact Outbo…" at bounding box center [419, 230] width 529 height 418
click at [665, 179] on div "Back to Dashboard Change Sender ID Customers Technicians Select a contact Outbo…" at bounding box center [419, 230] width 529 height 418
click at [386, 99] on div "Back to Dashboard Change Sender ID Customers Technicians Select a contact Outbo…" at bounding box center [419, 230] width 529 height 418
